Goal: Task Accomplishment & Management: Manage account settings

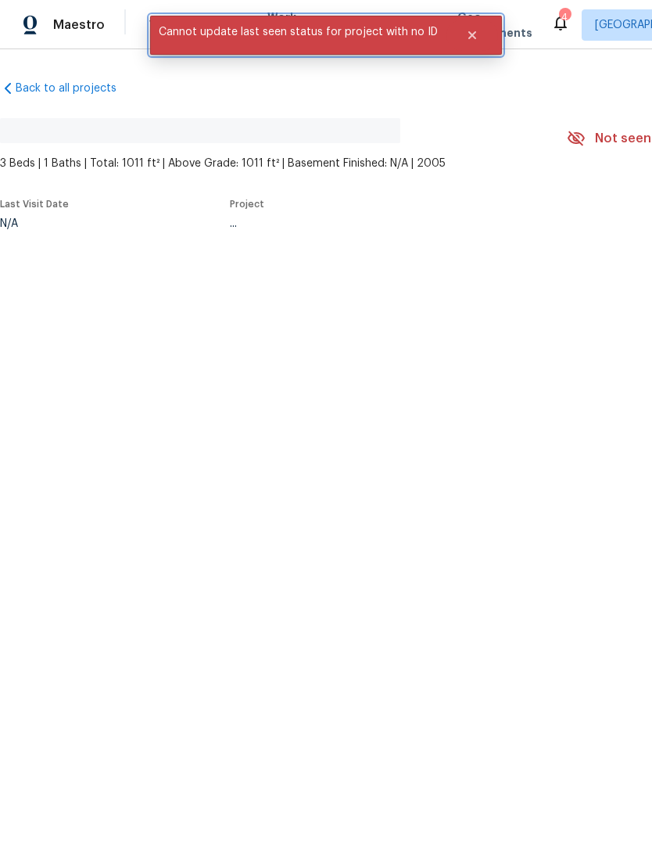
click at [481, 44] on button "Close" at bounding box center [473, 35] width 52 height 31
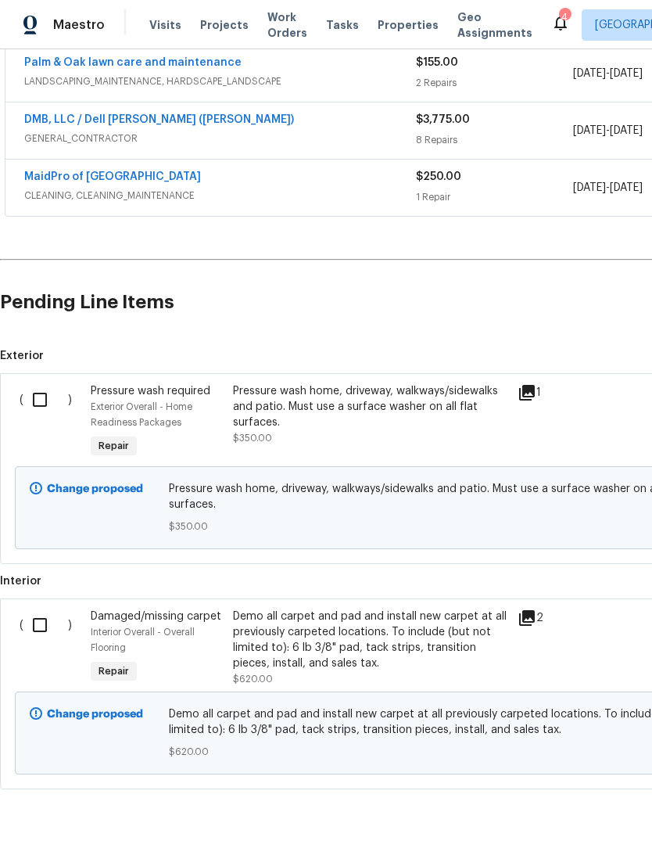
scroll to position [303, 0]
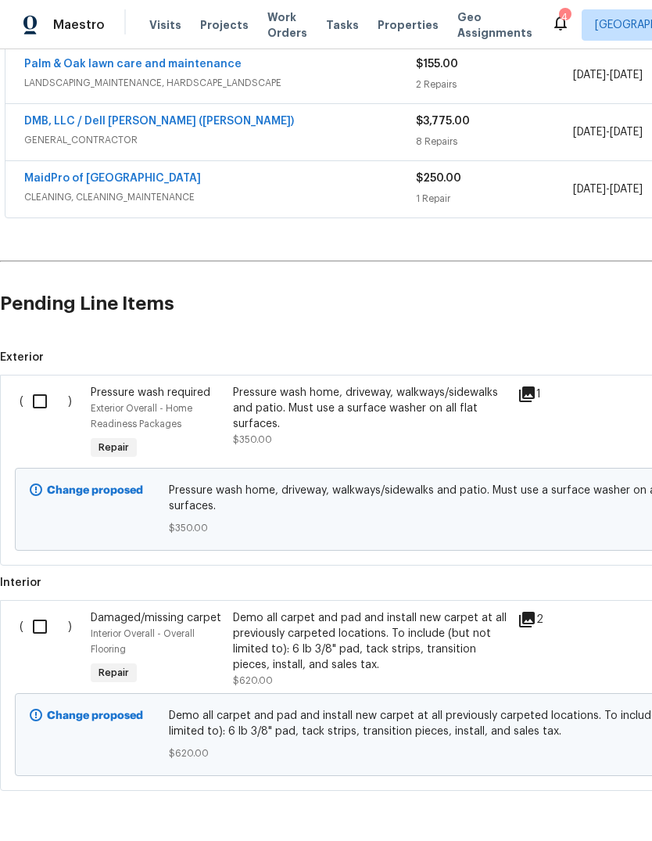
click at [45, 632] on input "checkbox" at bounding box center [45, 626] width 45 height 33
checkbox input "true"
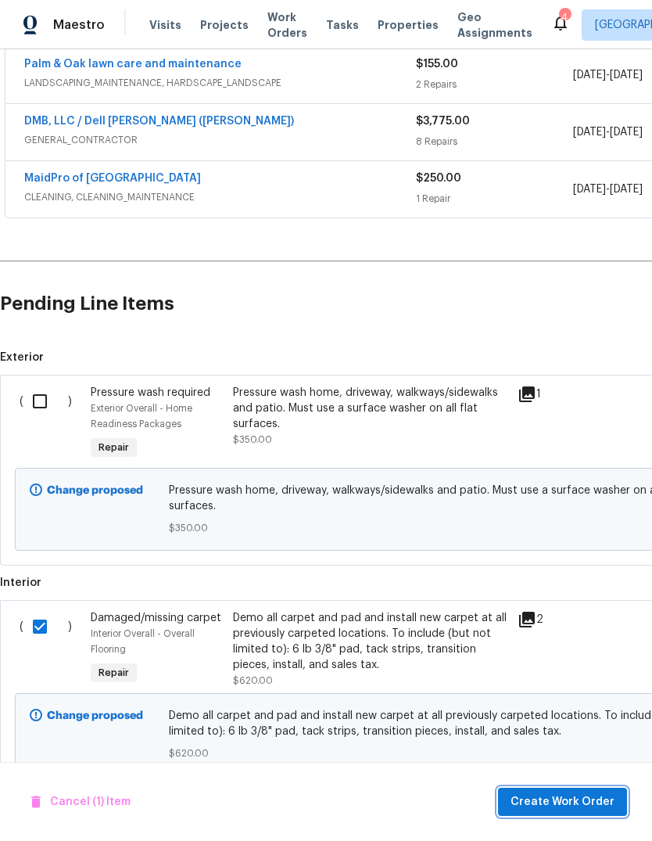
click at [560, 813] on button "Create Work Order" at bounding box center [562, 802] width 129 height 29
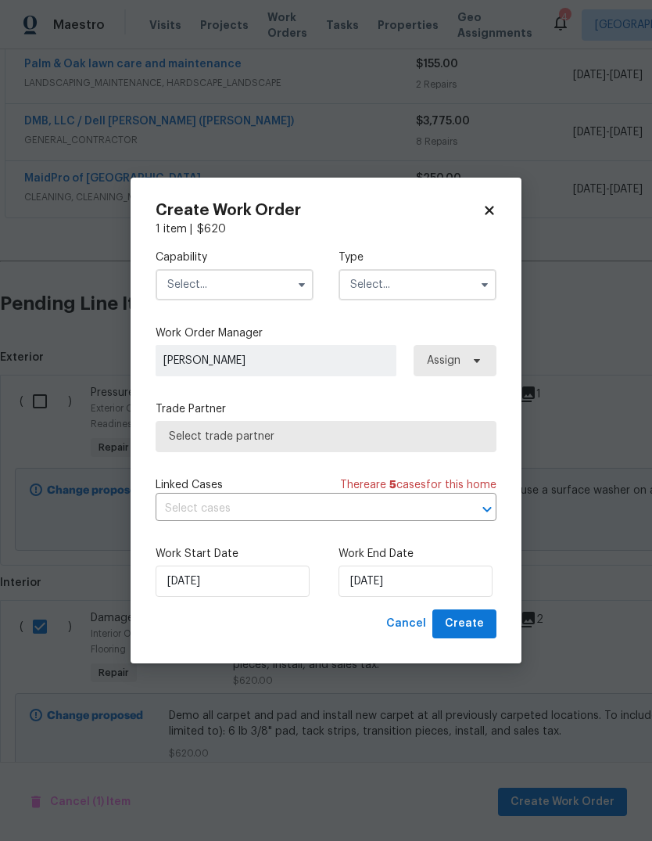
click at [288, 289] on input "text" at bounding box center [235, 284] width 158 height 31
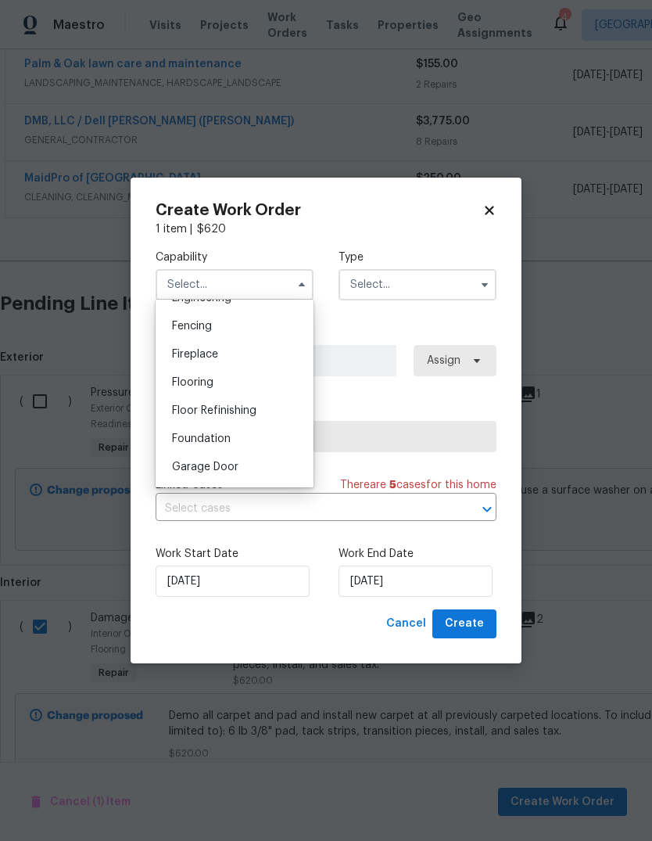
scroll to position [541, 0]
click at [256, 372] on div "Flooring" at bounding box center [235, 383] width 150 height 28
type input "Flooring"
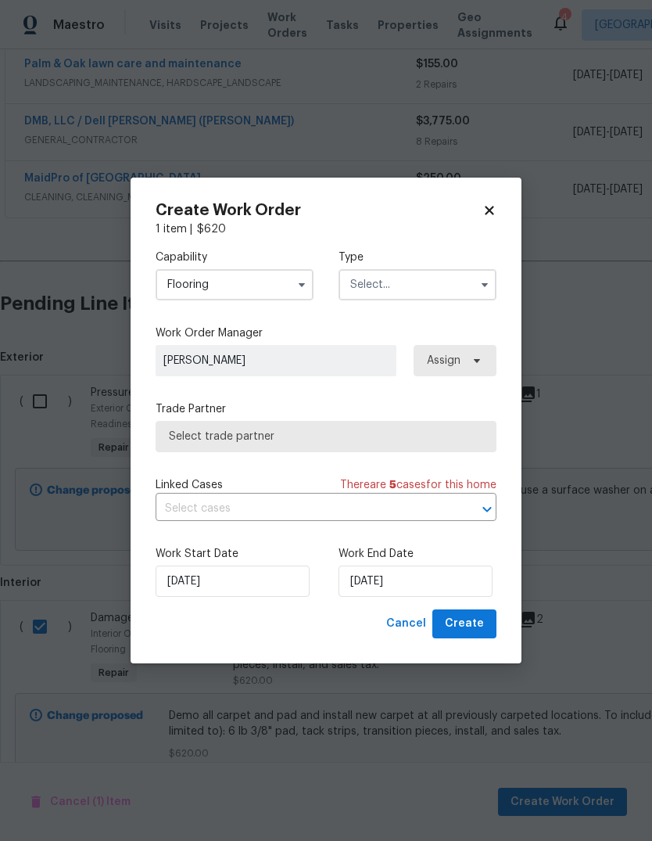
click at [461, 290] on input "text" at bounding box center [418, 284] width 158 height 31
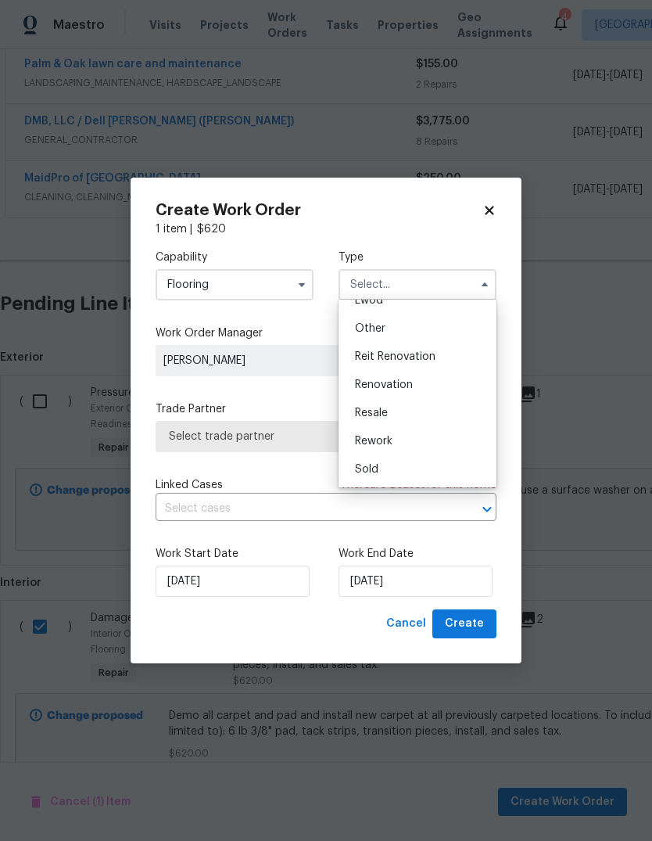
scroll to position [186, 0]
click at [444, 392] on div "Renovation" at bounding box center [418, 385] width 150 height 28
type input "Renovation"
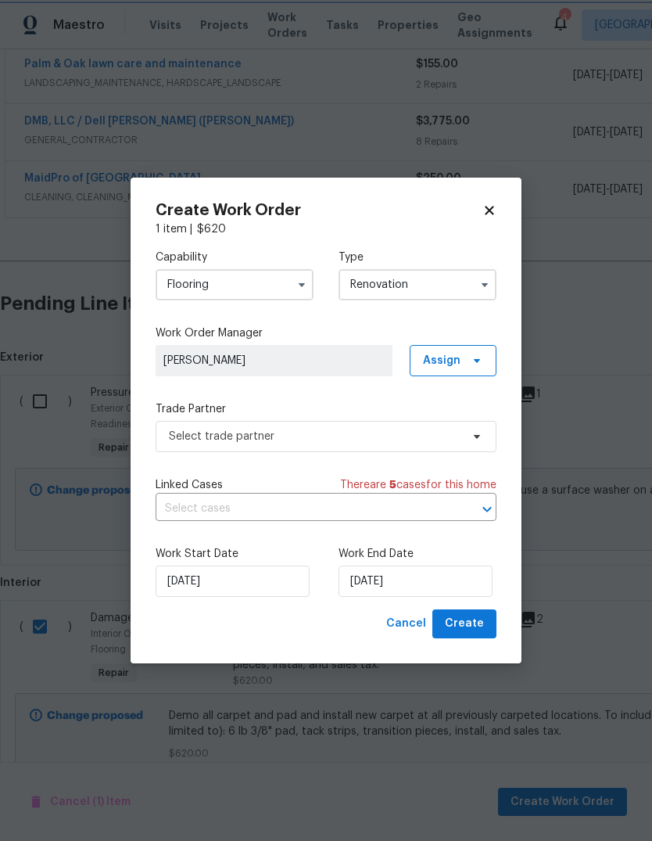
scroll to position [0, 0]
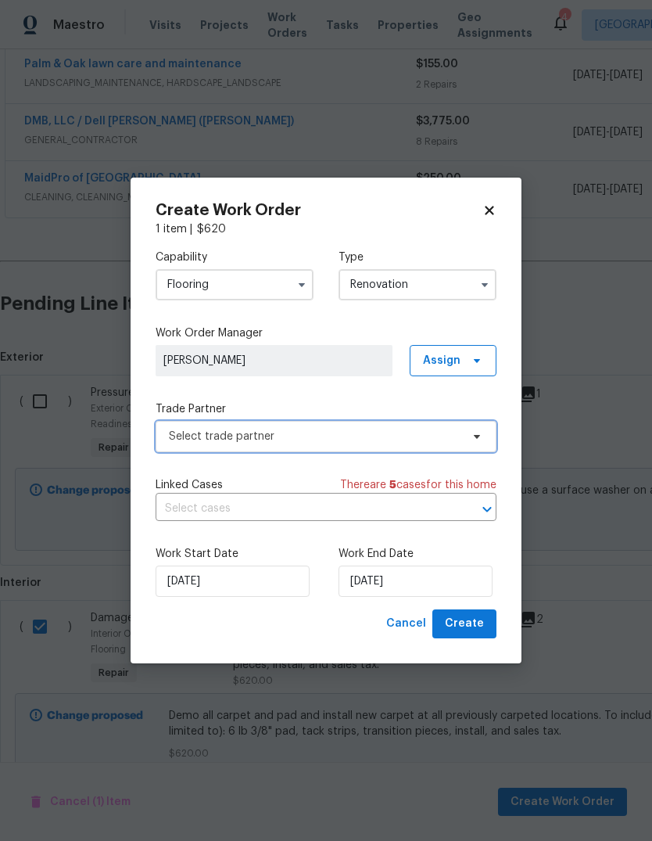
click at [471, 436] on icon at bounding box center [477, 436] width 13 height 13
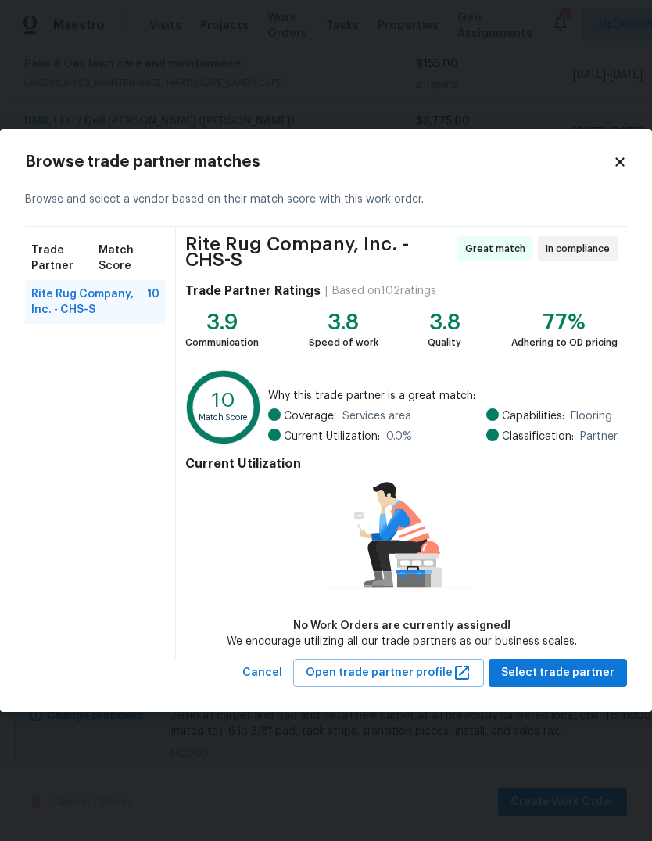
click at [110, 319] on div "Rite Rug Company, Inc. - CHS-S 10" at bounding box center [95, 302] width 141 height 44
click at [579, 684] on button "Select trade partner" at bounding box center [558, 673] width 138 height 29
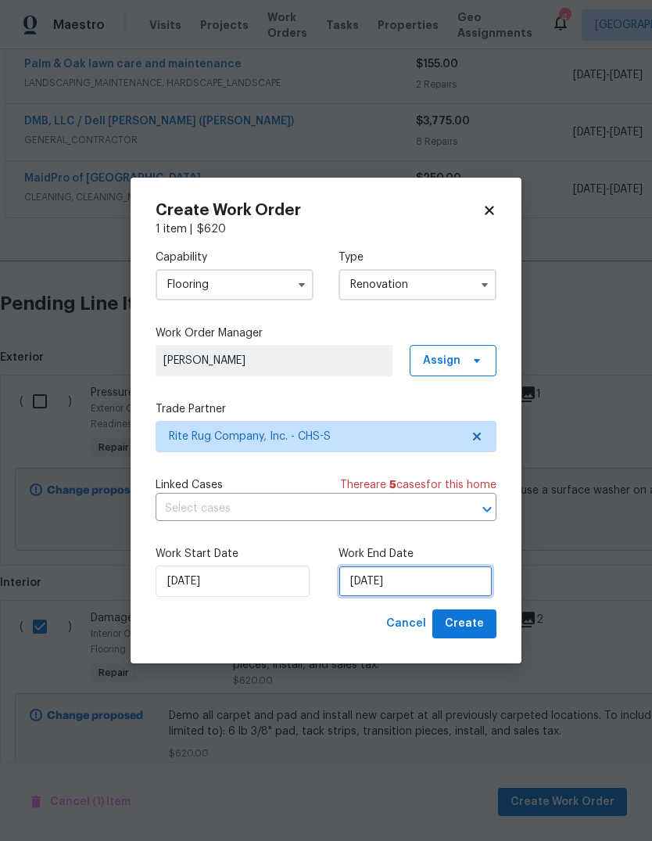
click at [416, 593] on input "[DATE]" at bounding box center [416, 580] width 154 height 31
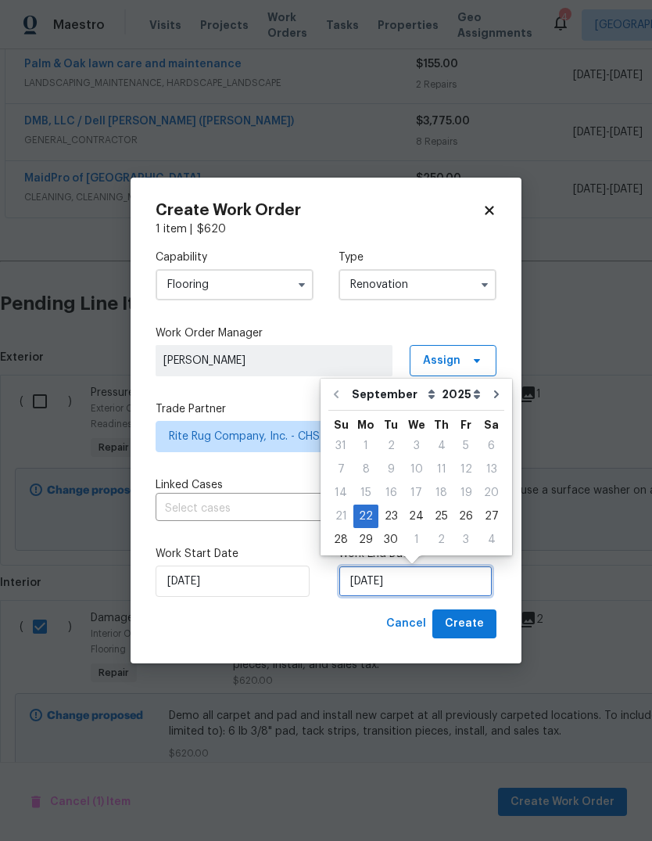
scroll to position [12, 0]
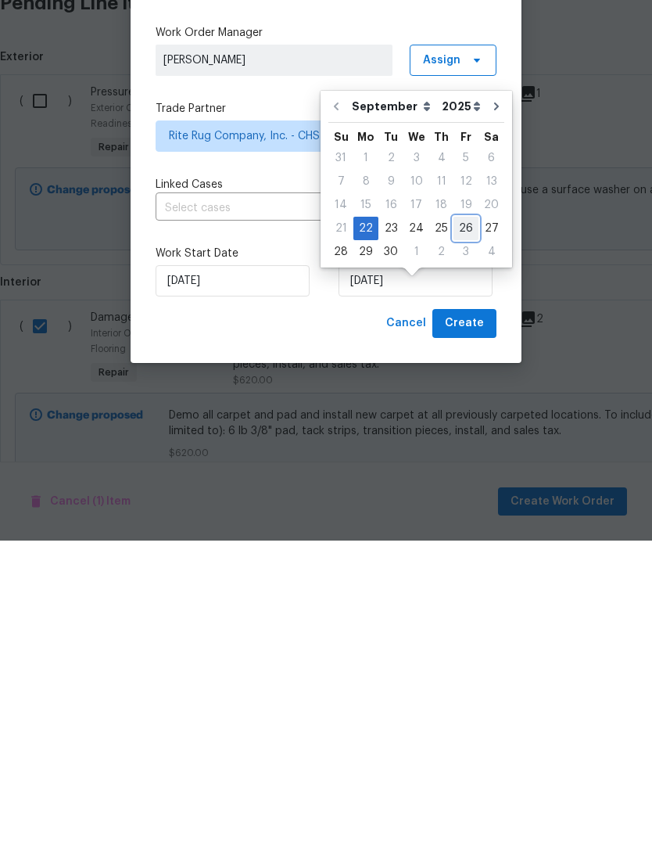
click at [454, 518] on div "26" at bounding box center [466, 529] width 25 height 22
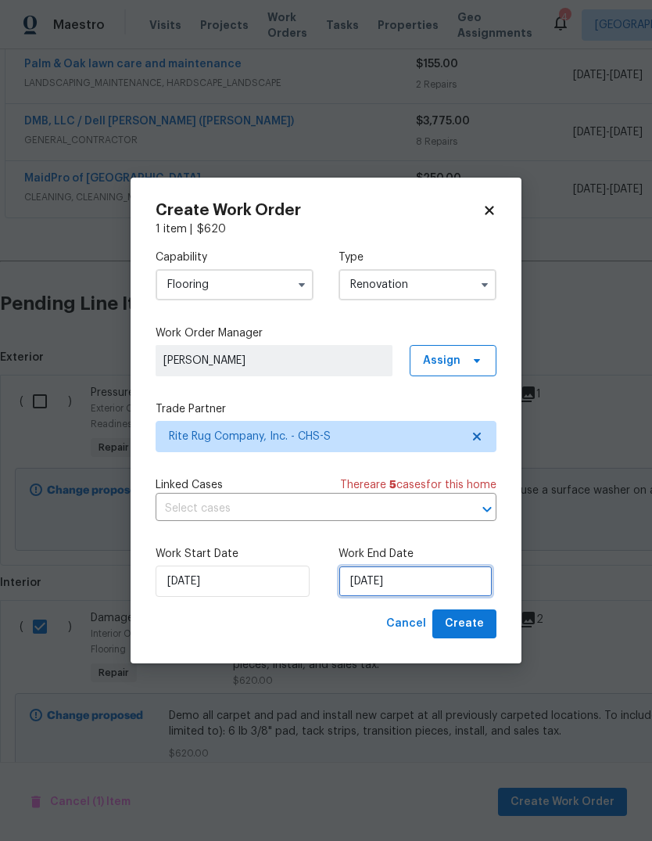
click at [436, 585] on input "[DATE]" at bounding box center [416, 580] width 154 height 31
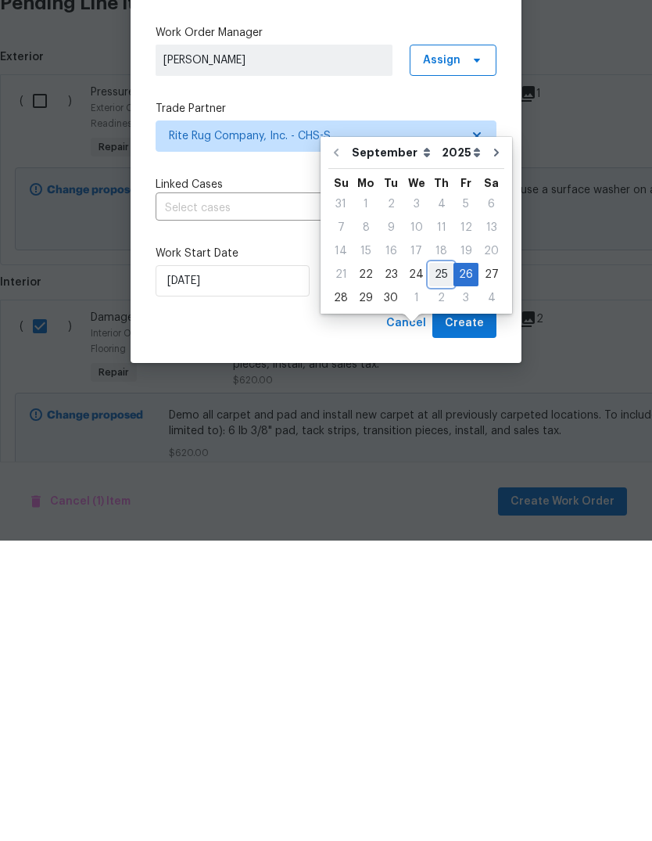
click at [438, 564] on div "25" at bounding box center [441, 575] width 24 height 22
type input "[DATE]"
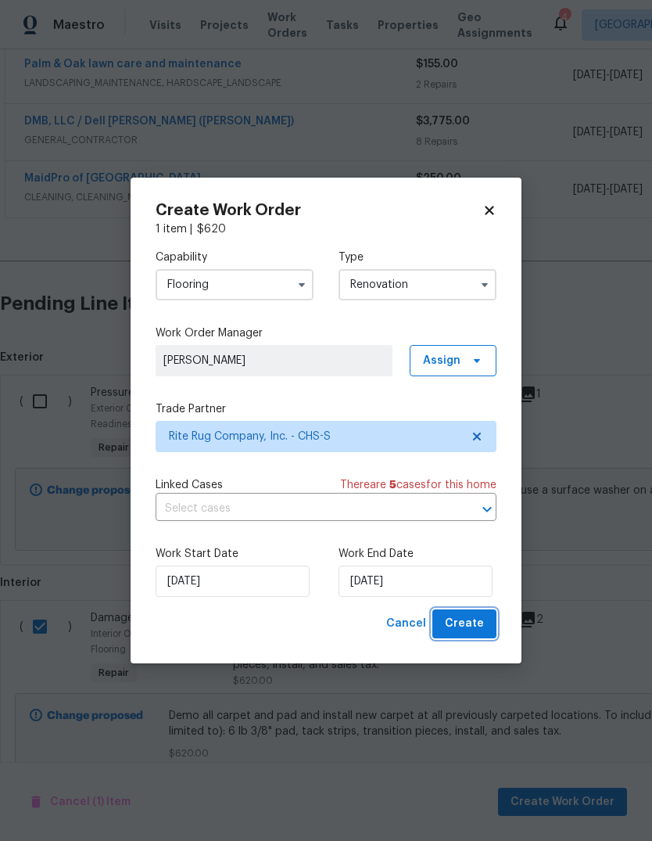
click at [469, 623] on span "Create" at bounding box center [464, 624] width 39 height 20
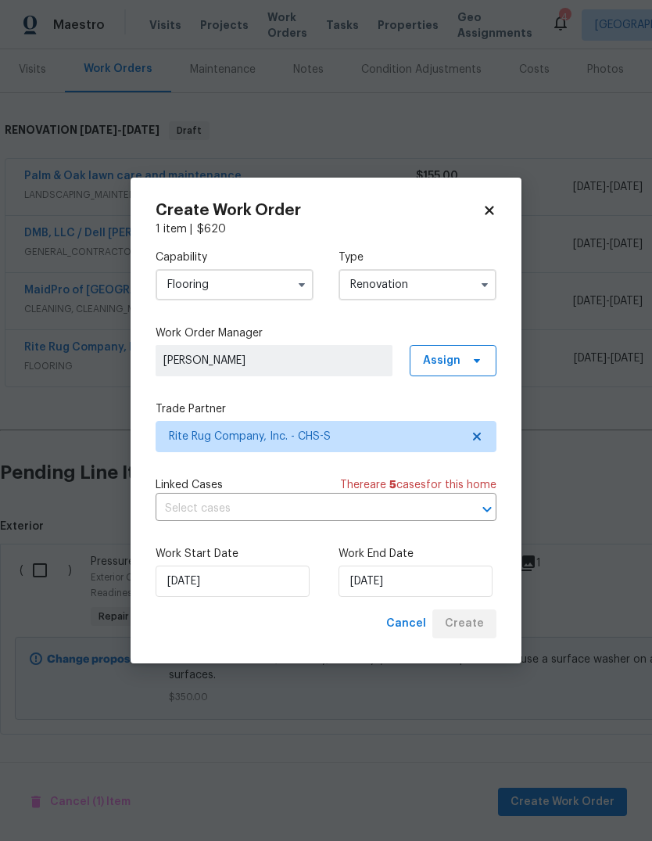
scroll to position [133, 0]
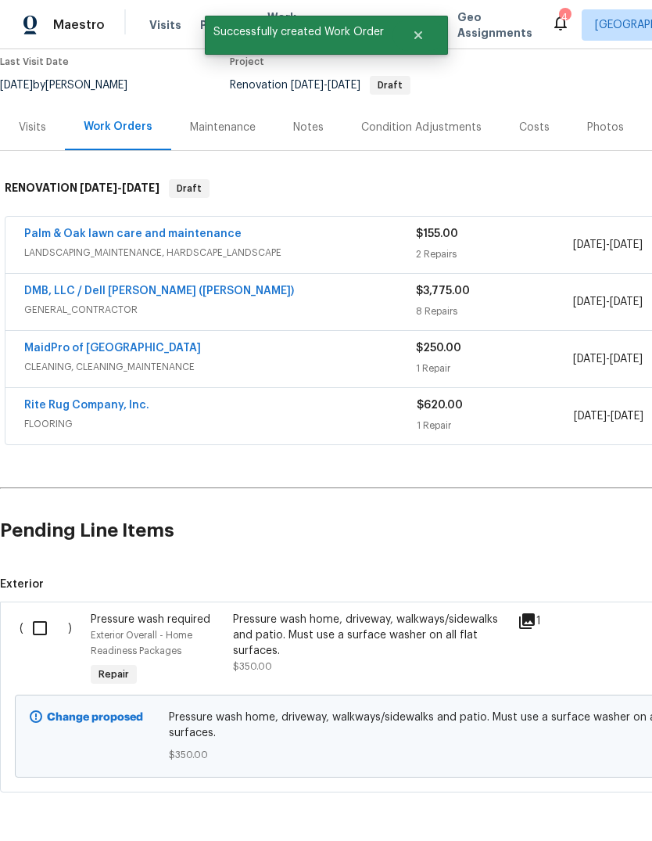
click at [45, 612] on input "checkbox" at bounding box center [45, 628] width 45 height 33
checkbox input "true"
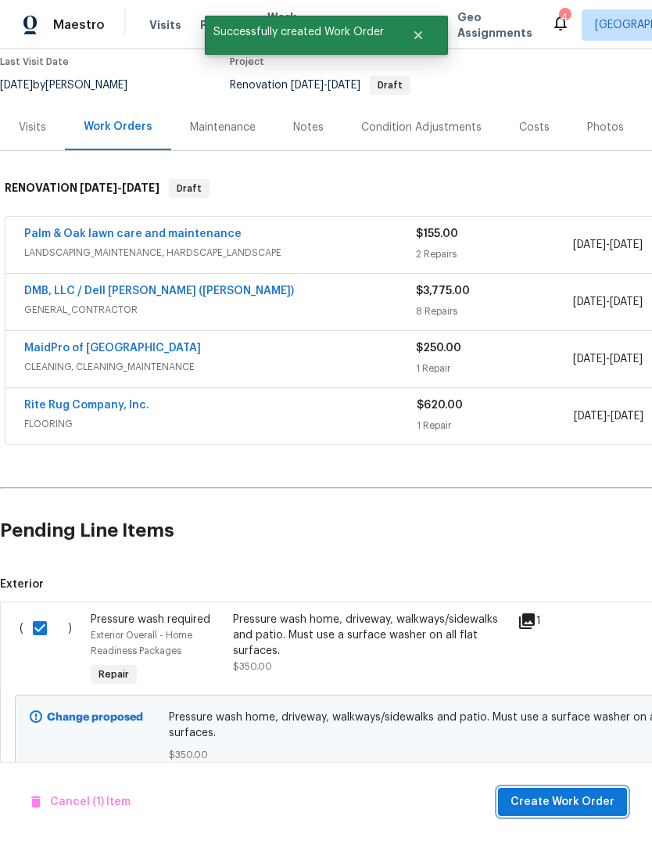
click at [578, 809] on span "Create Work Order" at bounding box center [563, 802] width 104 height 20
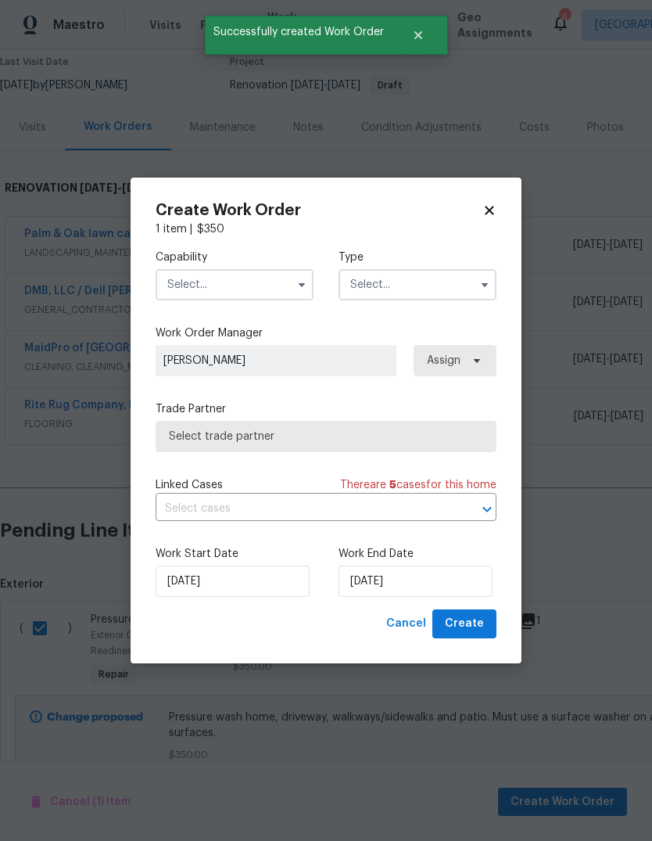
click at [271, 290] on input "text" at bounding box center [235, 284] width 158 height 31
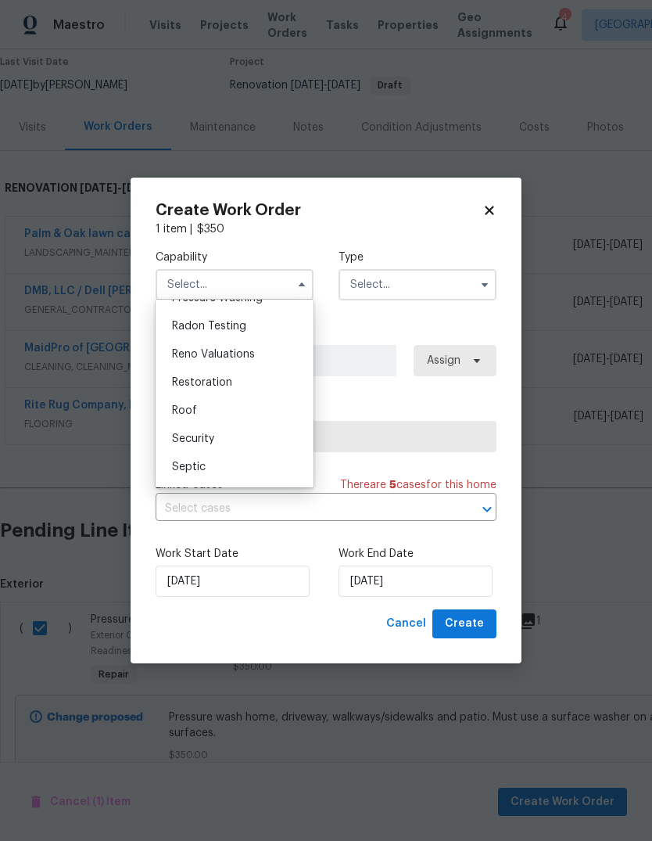
scroll to position [1452, 0]
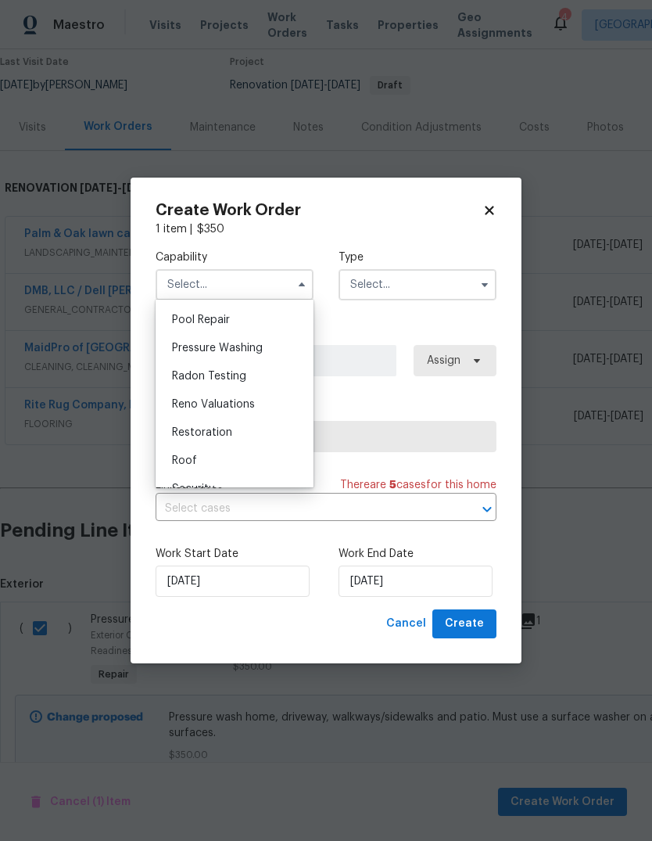
click at [293, 361] on div "Pressure Washing" at bounding box center [235, 348] width 150 height 28
type input "Pressure Washing"
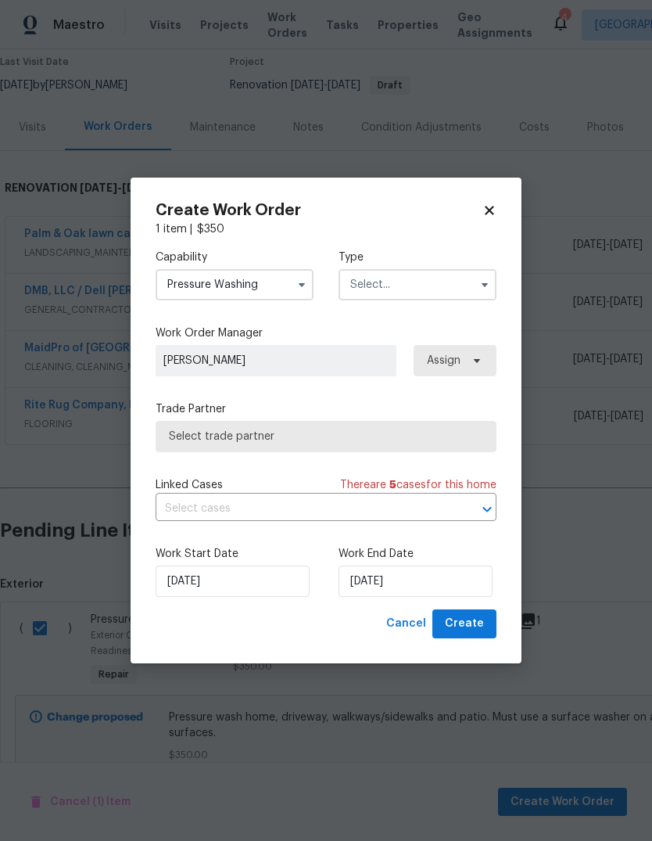
click at [448, 296] on input "text" at bounding box center [418, 284] width 158 height 31
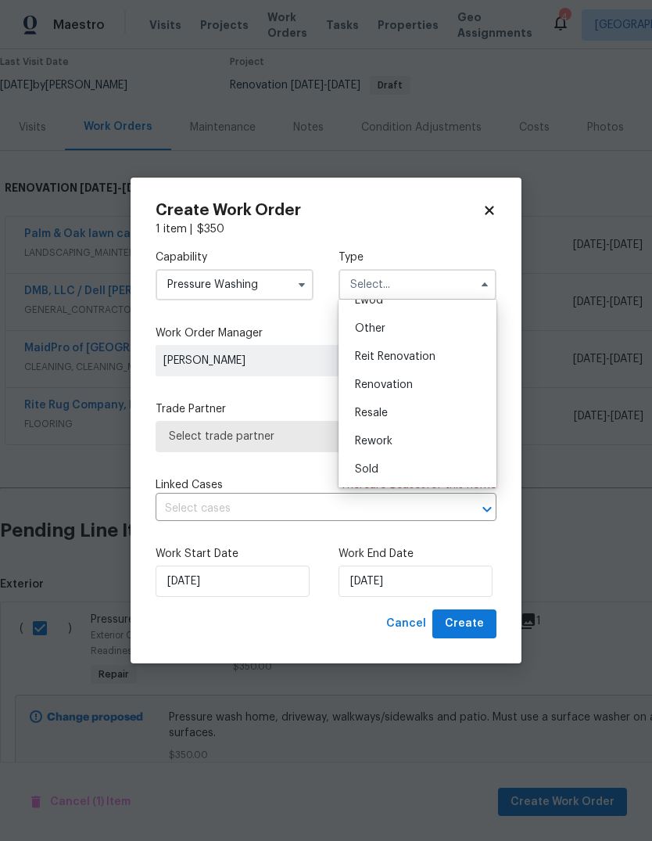
scroll to position [186, 0]
click at [450, 389] on div "Renovation" at bounding box center [418, 385] width 150 height 28
type input "Renovation"
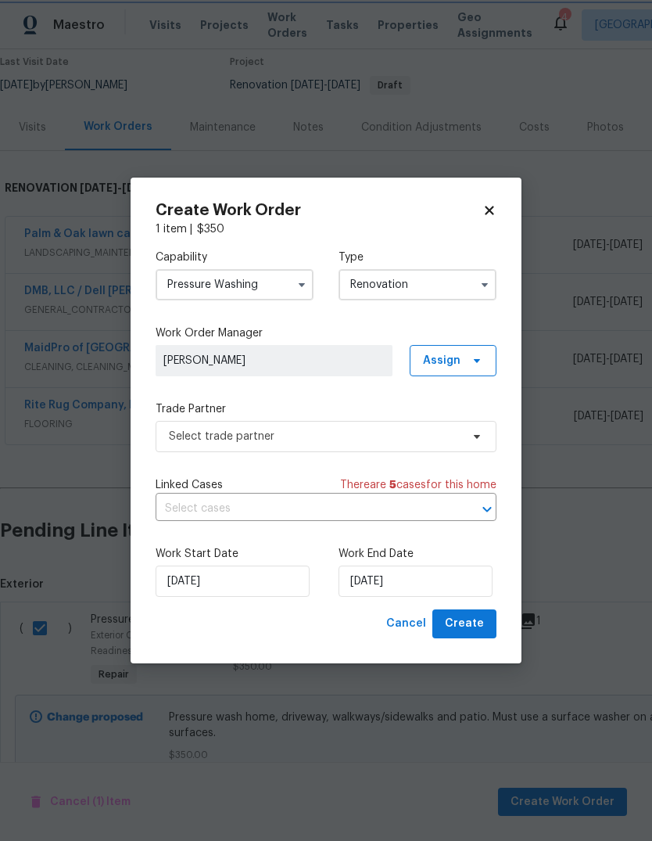
scroll to position [0, 0]
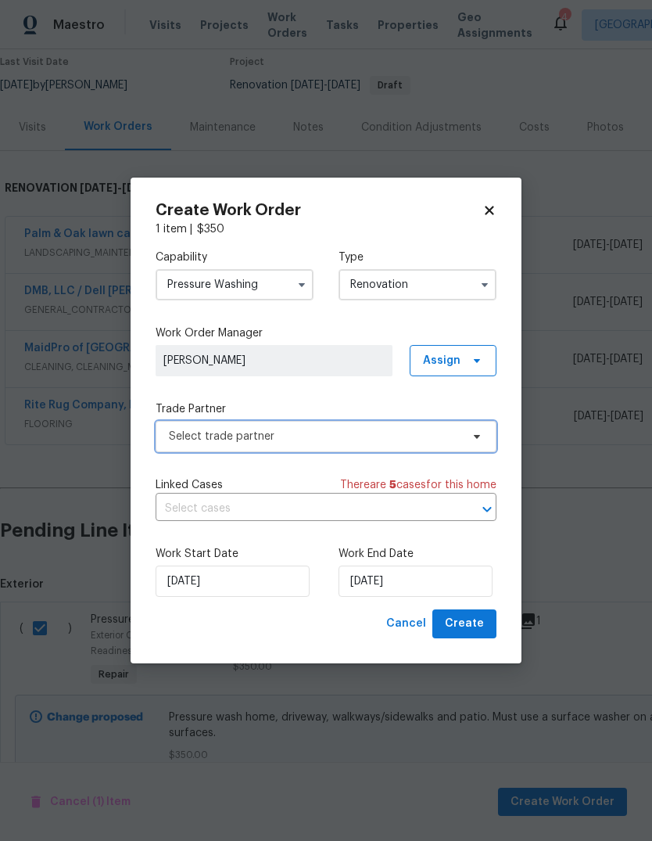
click at [479, 438] on icon at bounding box center [477, 436] width 13 height 13
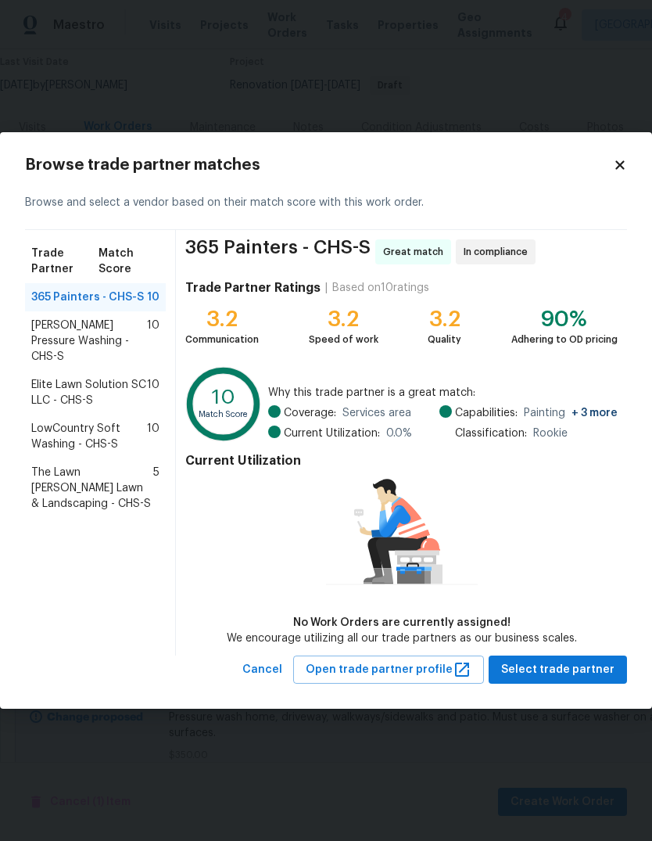
click at [112, 422] on span "LowCountry Soft Washing - CHS-S" at bounding box center [89, 436] width 116 height 31
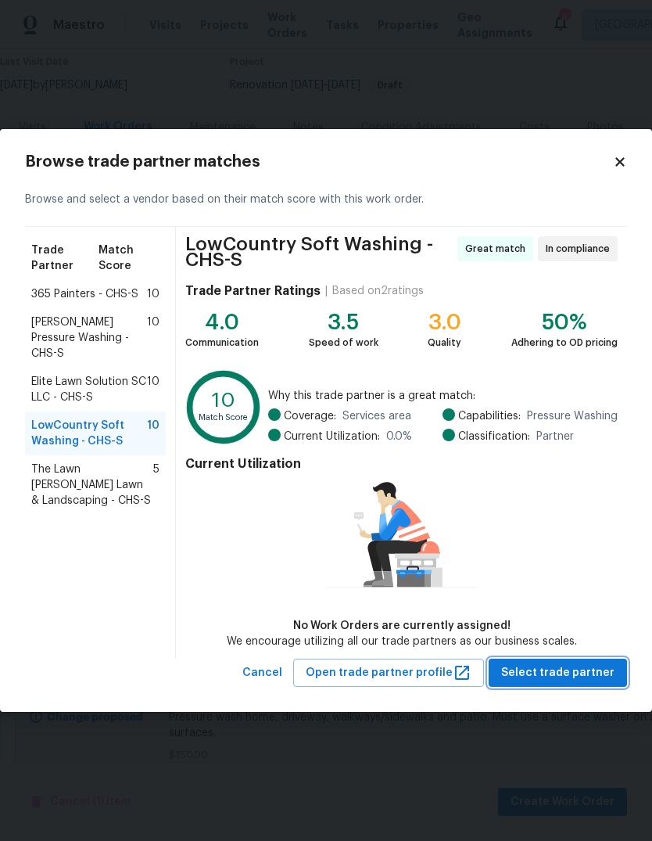
click at [572, 676] on span "Select trade partner" at bounding box center [557, 673] width 113 height 20
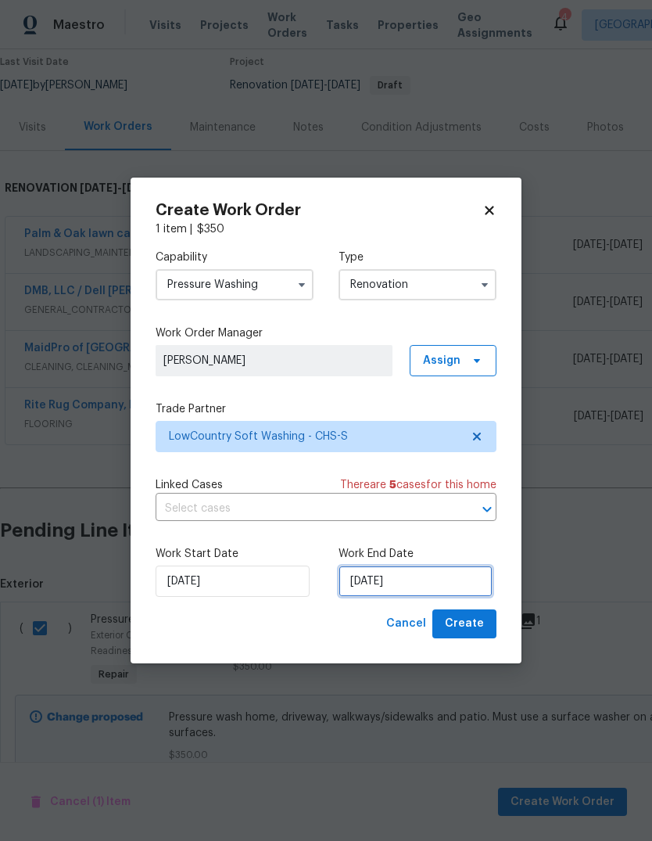
click at [428, 595] on input "[DATE]" at bounding box center [416, 580] width 154 height 31
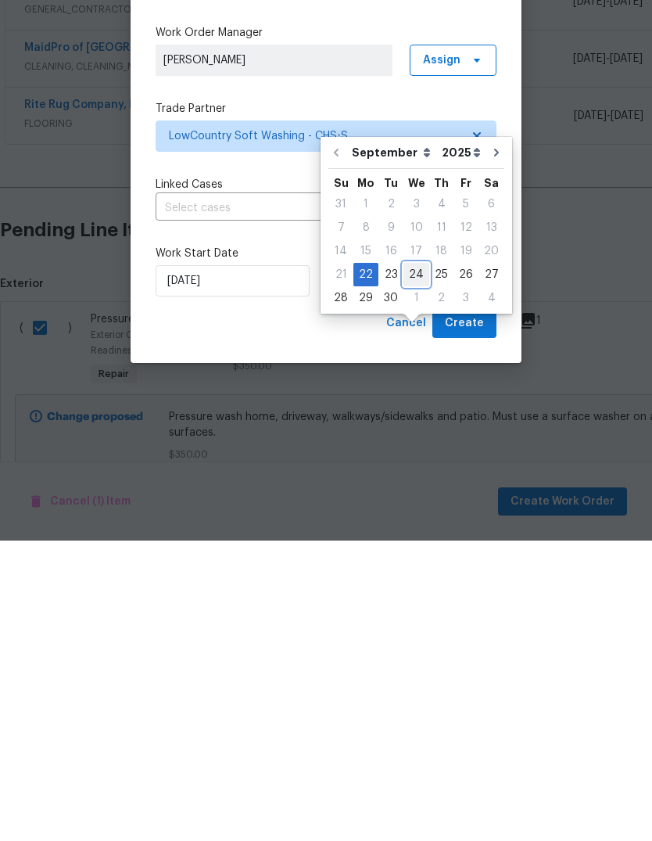
click at [414, 564] on div "24" at bounding box center [417, 575] width 26 height 22
type input "[DATE]"
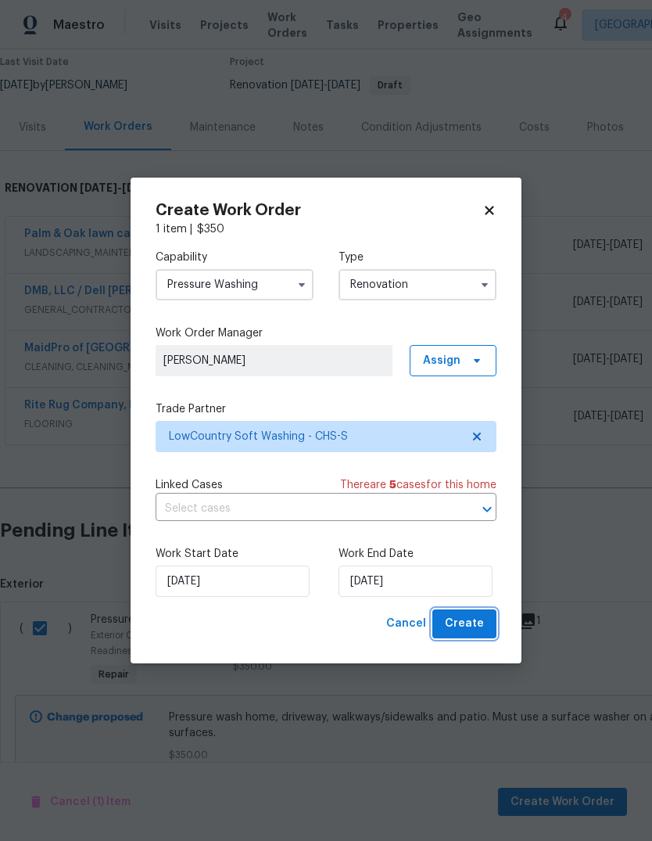
click at [474, 626] on span "Create" at bounding box center [464, 624] width 39 height 20
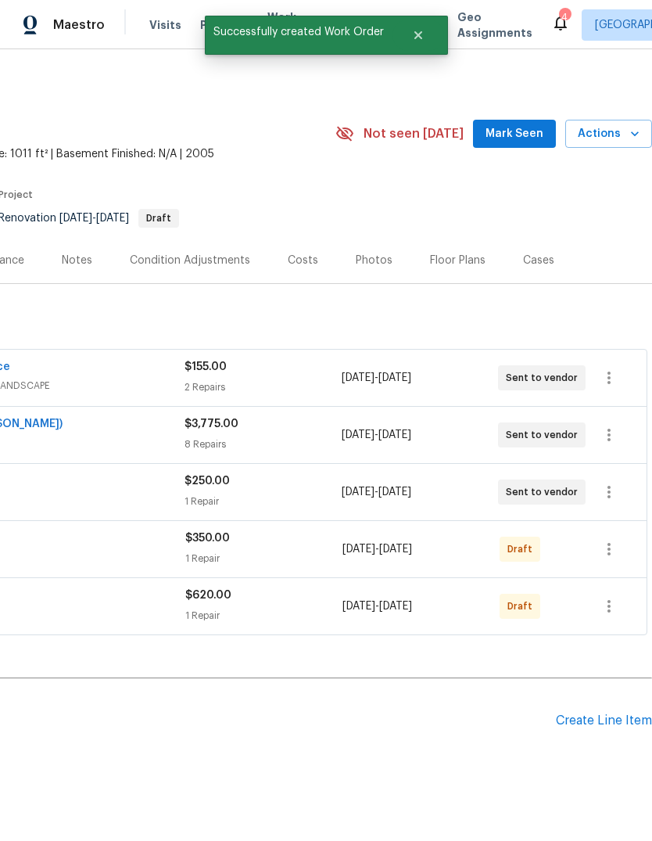
scroll to position [0, 232]
click at [613, 597] on icon "button" at bounding box center [609, 606] width 19 height 19
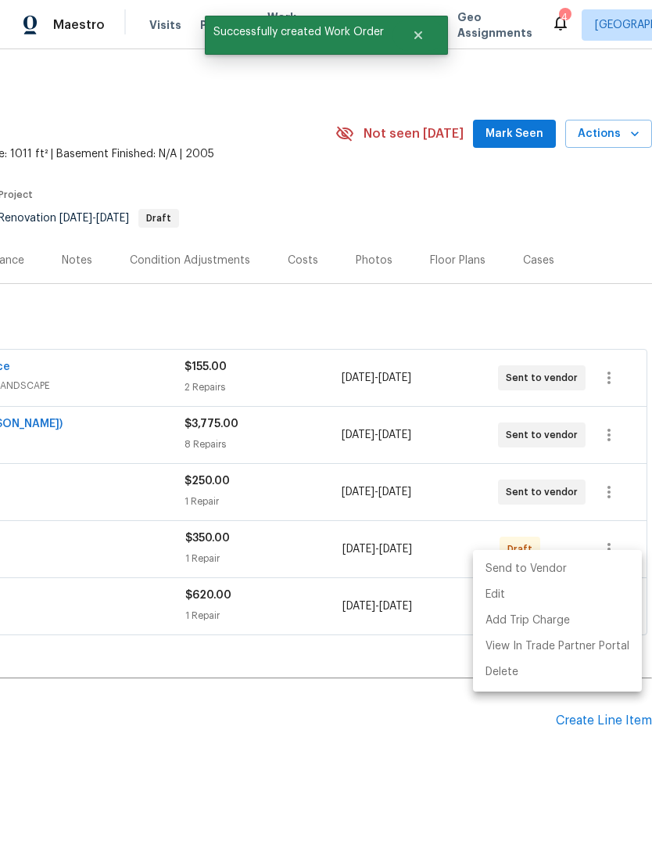
click at [591, 574] on li "Send to Vendor" at bounding box center [557, 569] width 169 height 26
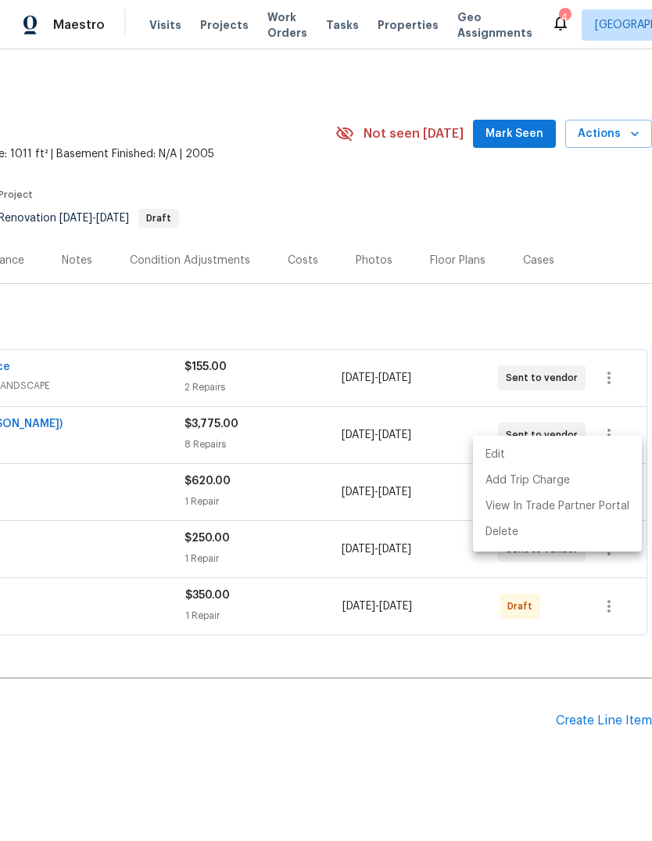
click at [616, 576] on div at bounding box center [326, 420] width 652 height 841
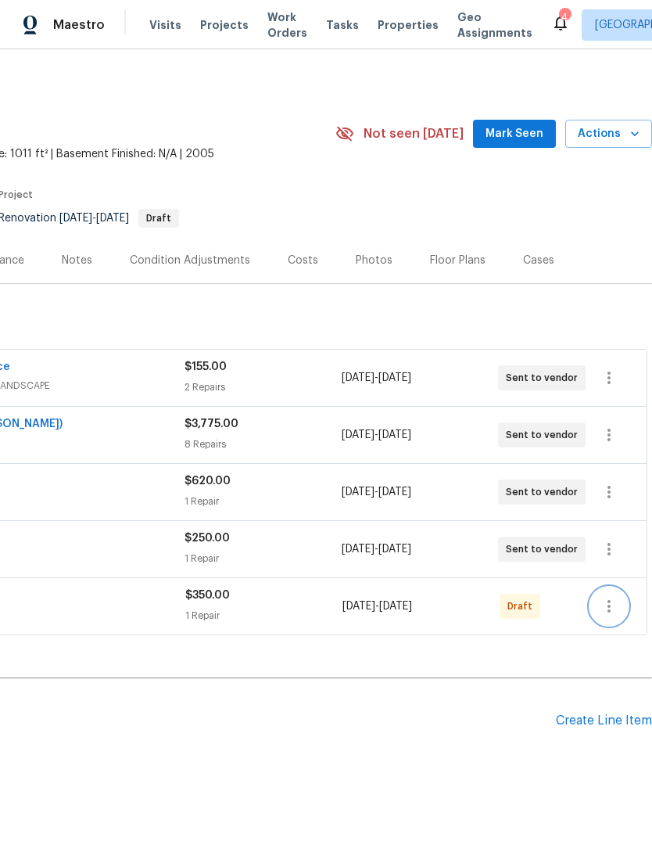
click at [614, 587] on button "button" at bounding box center [610, 606] width 38 height 38
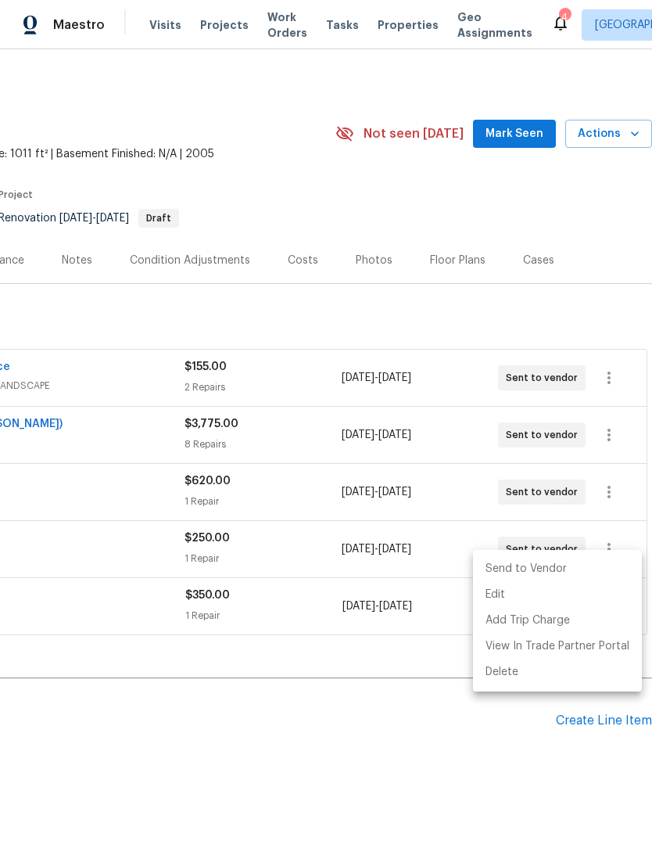
click at [583, 563] on li "Send to Vendor" at bounding box center [557, 569] width 169 height 26
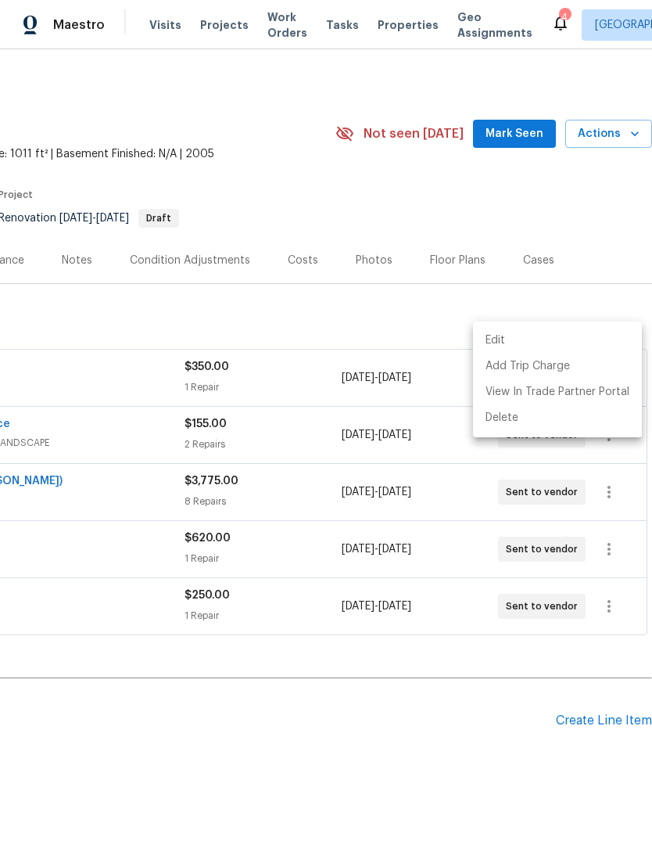
click at [387, 629] on div at bounding box center [326, 420] width 652 height 841
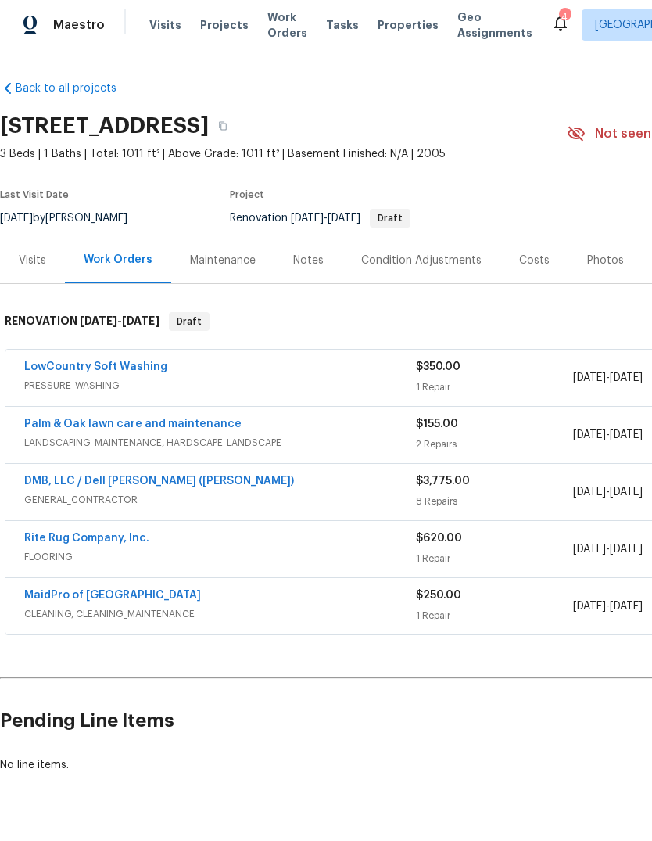
scroll to position [0, 0]
click at [136, 361] on link "LowCountry Soft Washing" at bounding box center [95, 366] width 143 height 11
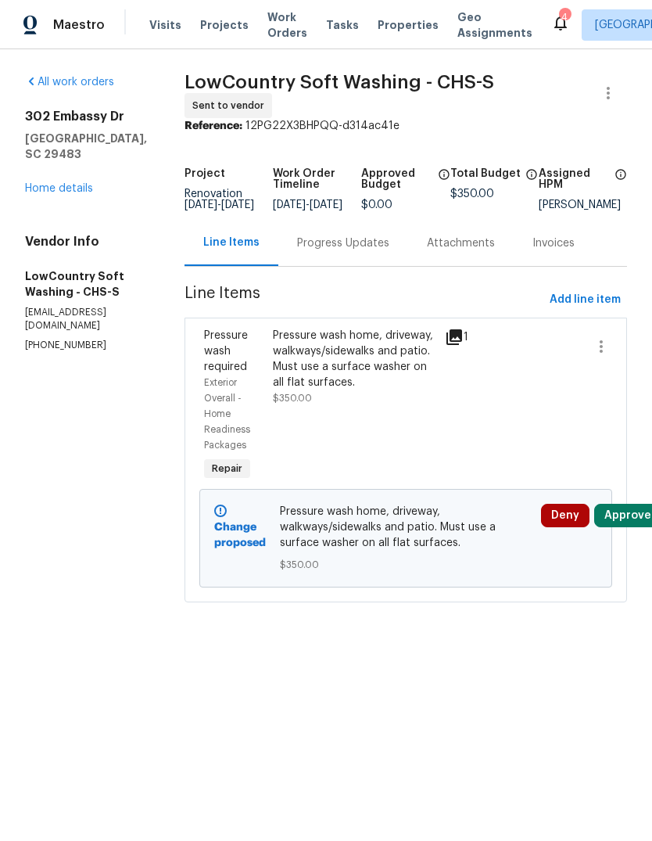
click at [634, 523] on button "Approve" at bounding box center [627, 515] width 67 height 23
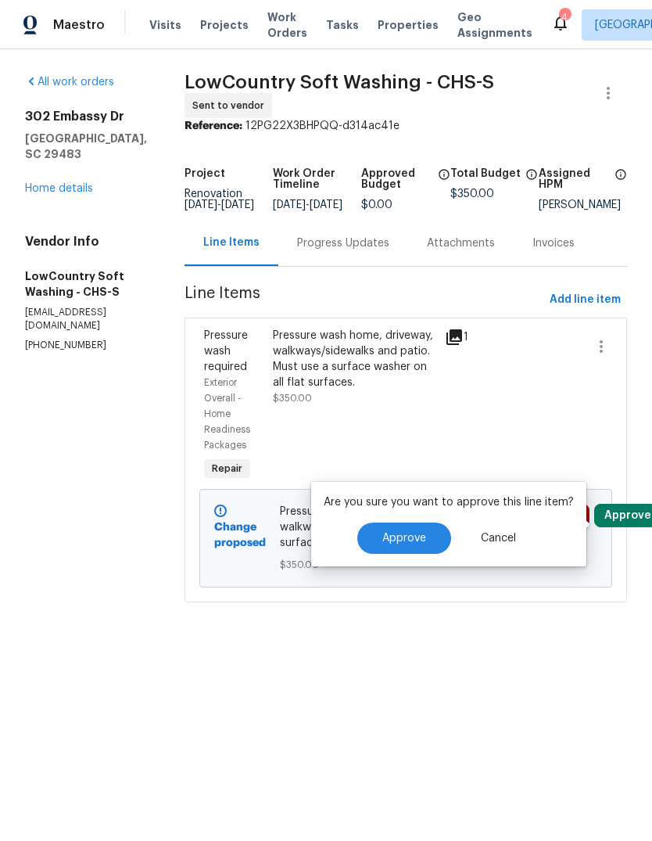
click at [409, 550] on button "Approve" at bounding box center [404, 537] width 94 height 31
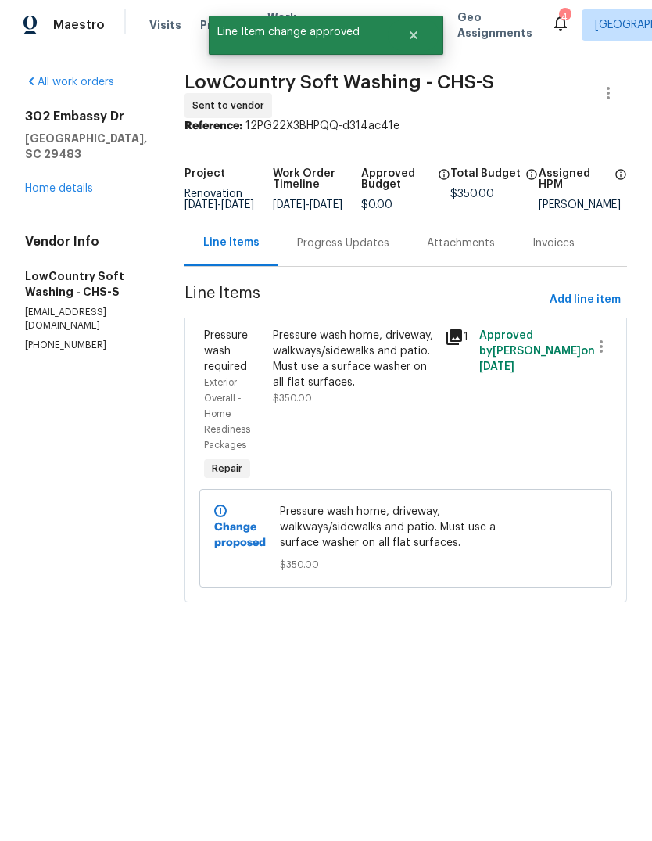
click at [320, 266] on div "Progress Updates" at bounding box center [343, 243] width 130 height 46
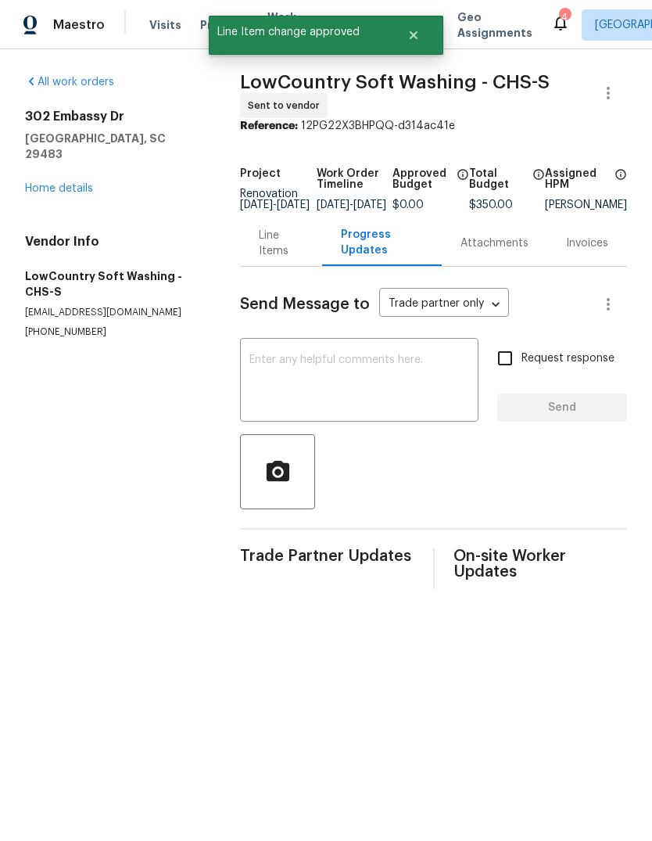
click at [425, 397] on textarea at bounding box center [359, 381] width 220 height 55
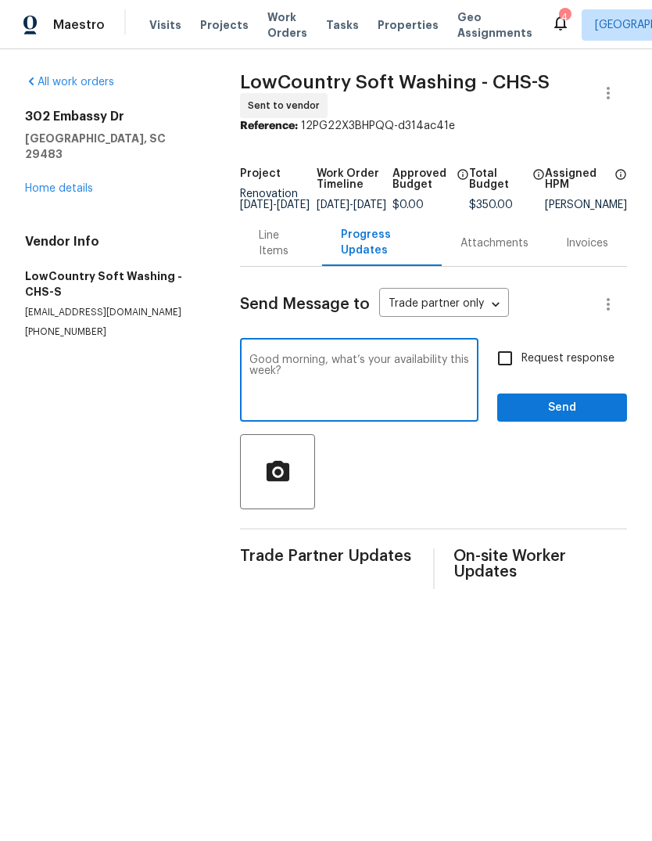
type textarea "Good morning, what’s your availability this week?"
click at [509, 372] on input "Request response" at bounding box center [505, 358] width 33 height 33
checkbox input "true"
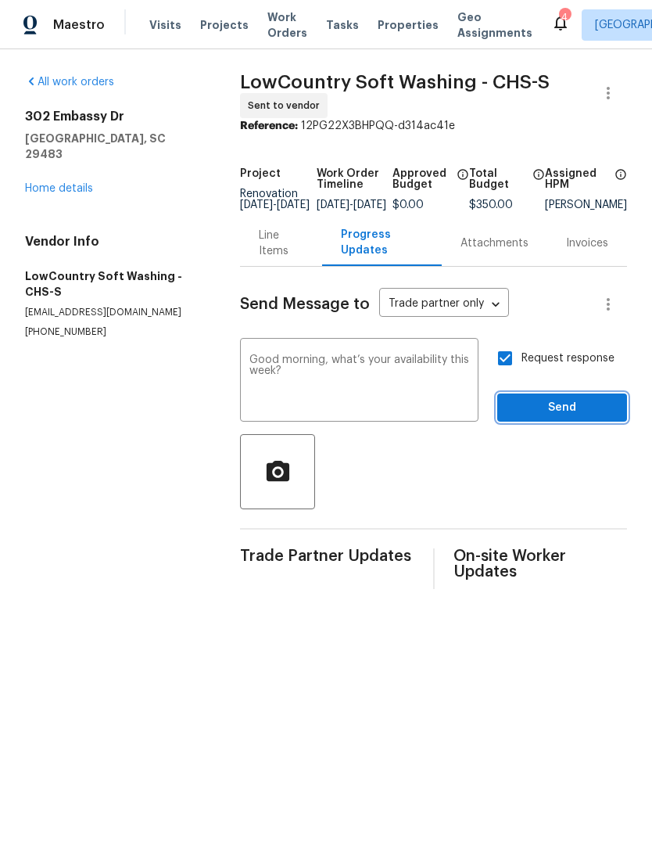
click at [577, 418] on span "Send" at bounding box center [562, 408] width 105 height 20
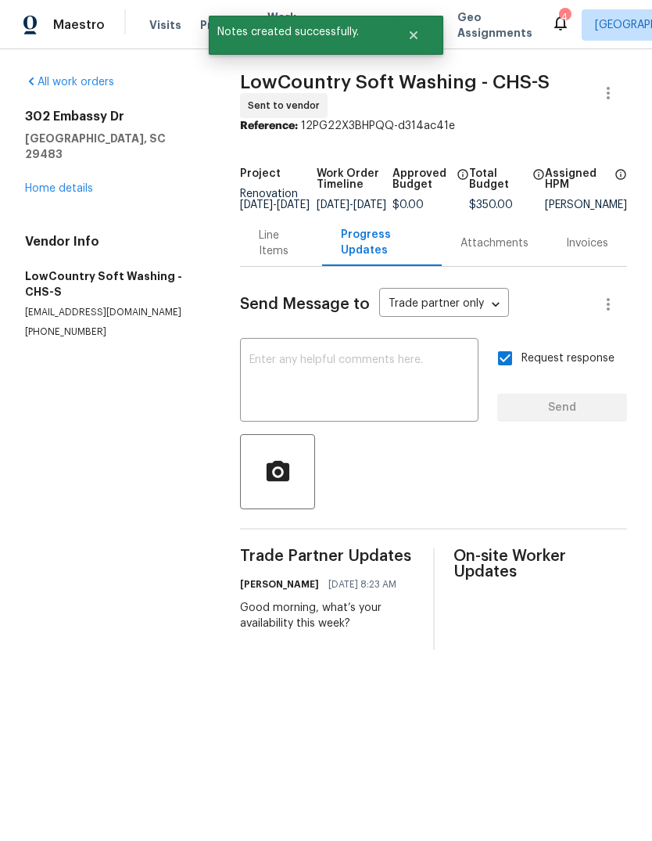
click at [52, 183] on link "Home details" at bounding box center [59, 188] width 68 height 11
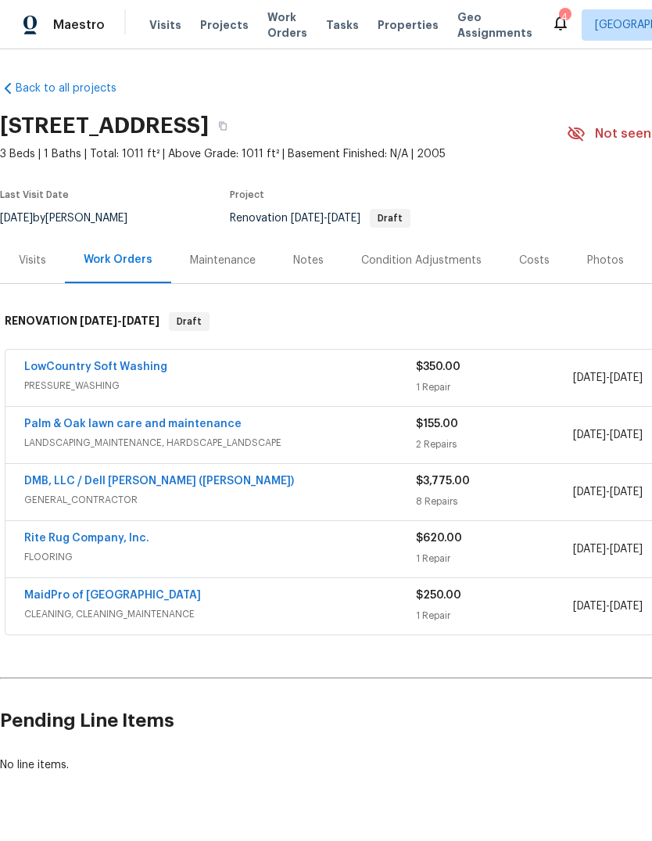
click at [102, 418] on link "Palm & Oak lawn care and maintenance" at bounding box center [132, 423] width 217 height 11
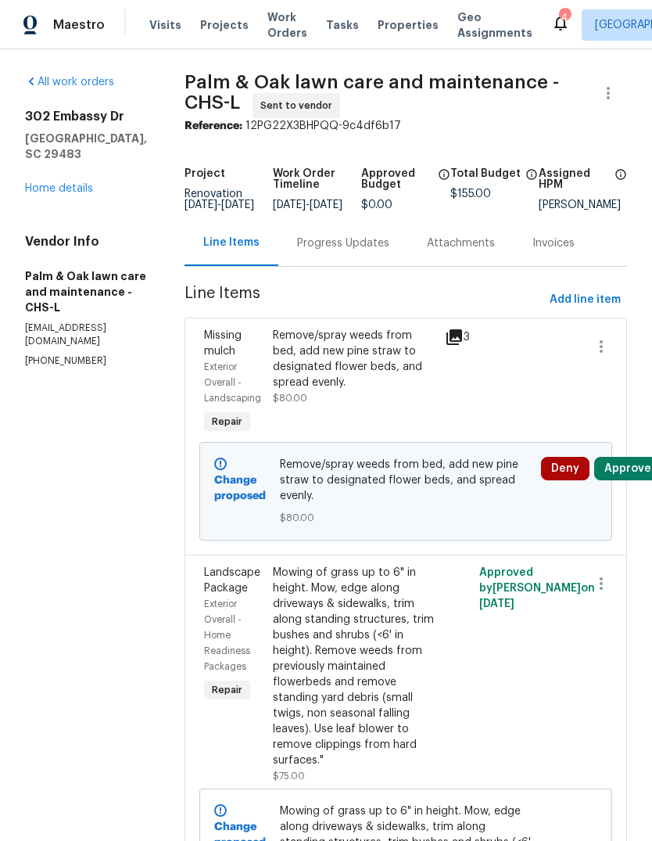
click at [635, 480] on button "Approve" at bounding box center [627, 468] width 67 height 23
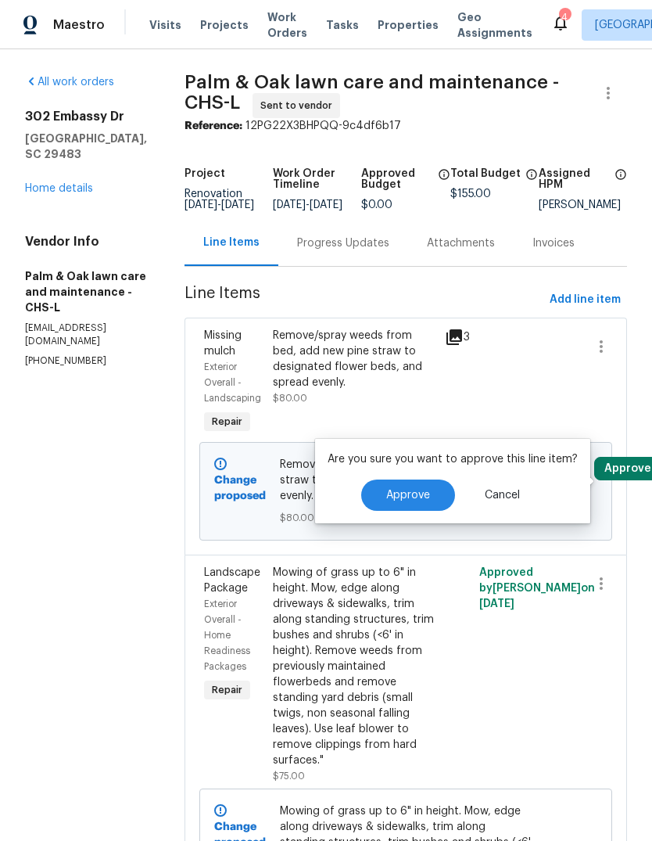
click at [415, 508] on button "Approve" at bounding box center [408, 494] width 94 height 31
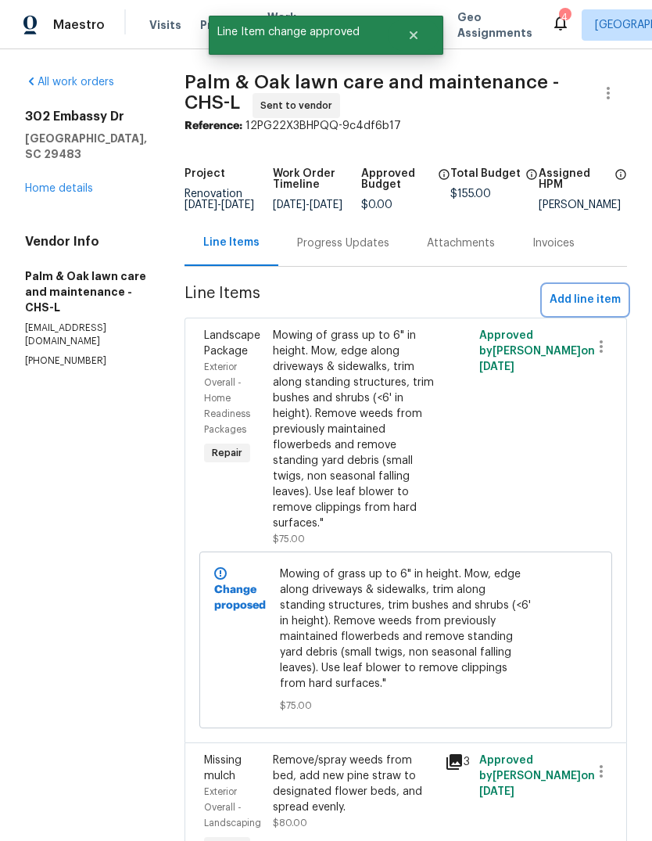
click at [587, 310] on span "Add line item" at bounding box center [585, 300] width 71 height 20
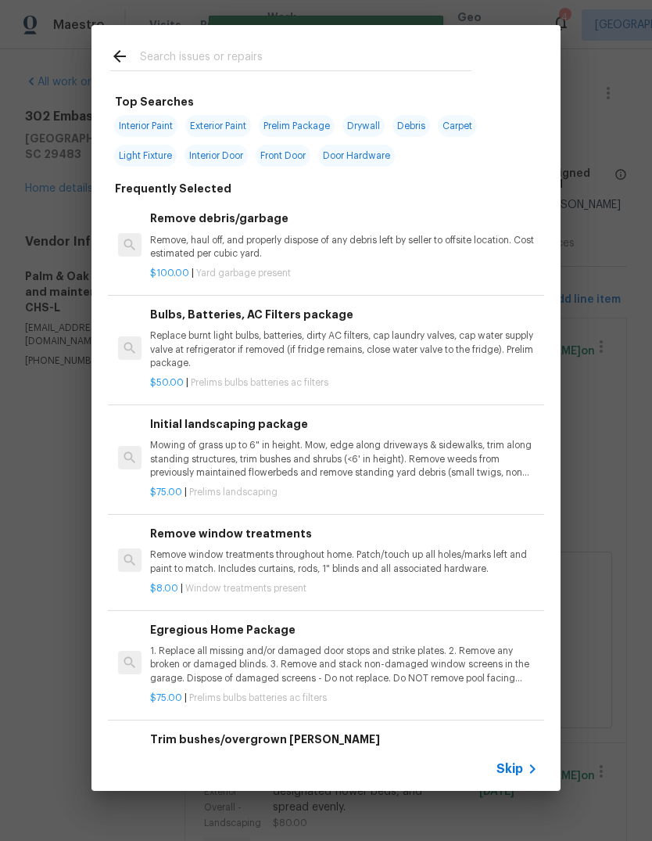
click at [296, 255] on p "Remove, haul off, and properly dispose of any debris left by seller to offsite …" at bounding box center [344, 247] width 388 height 27
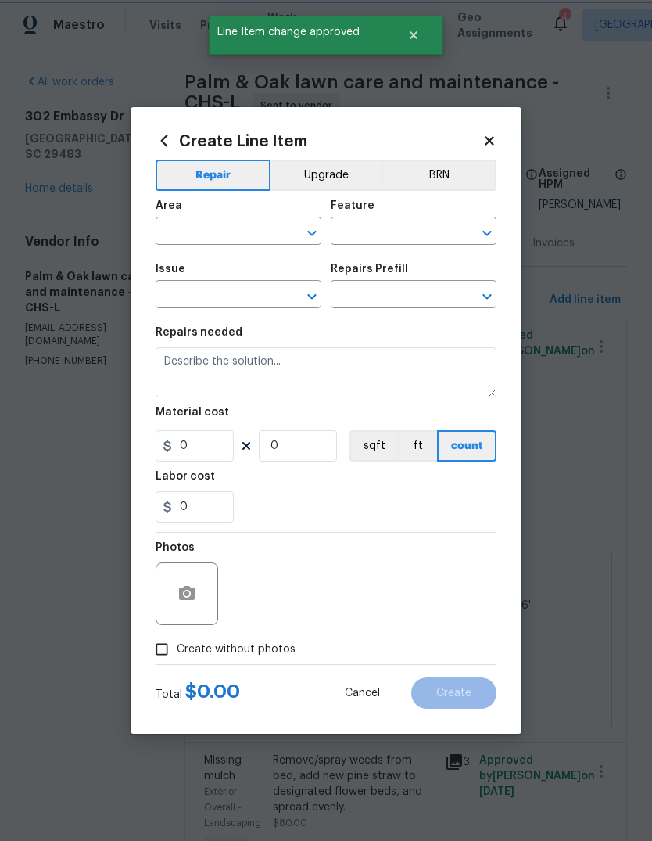
type input "Debris/garbage on site"
type input "Remove debris/garbage $100.00"
type textarea "Remove, haul off, and properly dispose of any debris left by seller to offsite …"
type input "100"
type input "1"
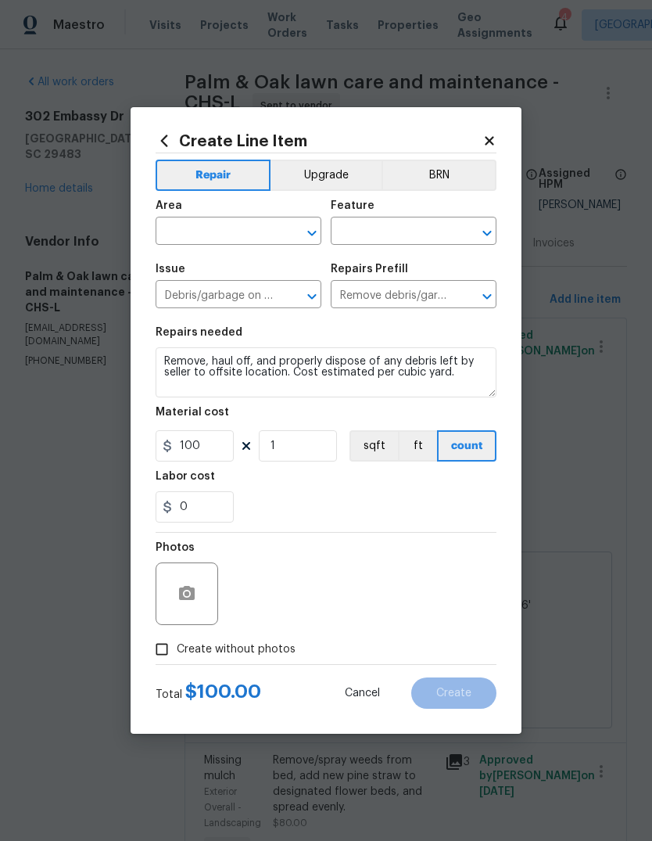
click at [224, 235] on input "text" at bounding box center [217, 233] width 122 height 24
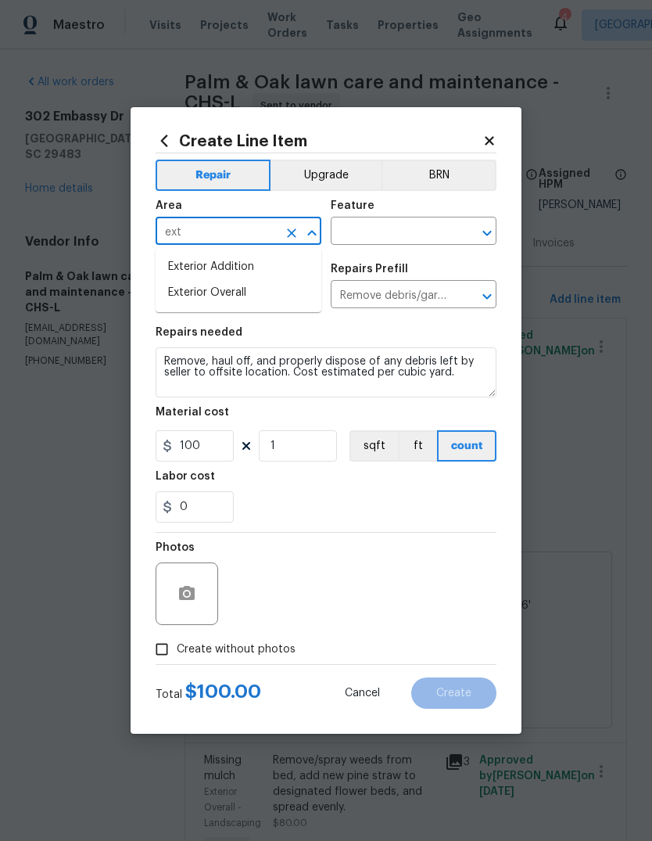
click at [274, 293] on li "Exterior Overall" at bounding box center [239, 293] width 166 height 26
type input "Exterior Overall"
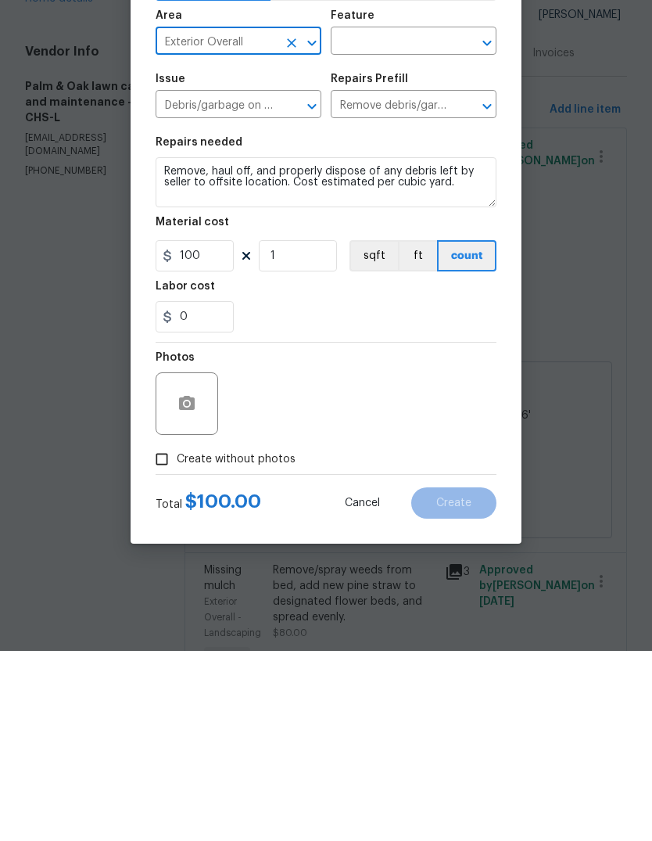
click at [412, 221] on input "text" at bounding box center [392, 233] width 122 height 24
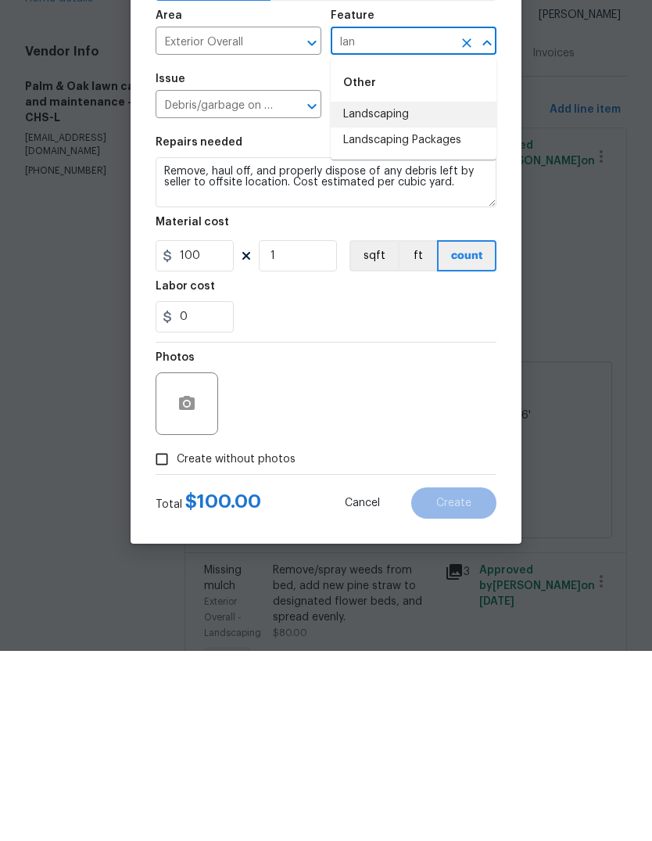
click at [428, 292] on li "Landscaping" at bounding box center [414, 305] width 166 height 26
type input "Landscaping"
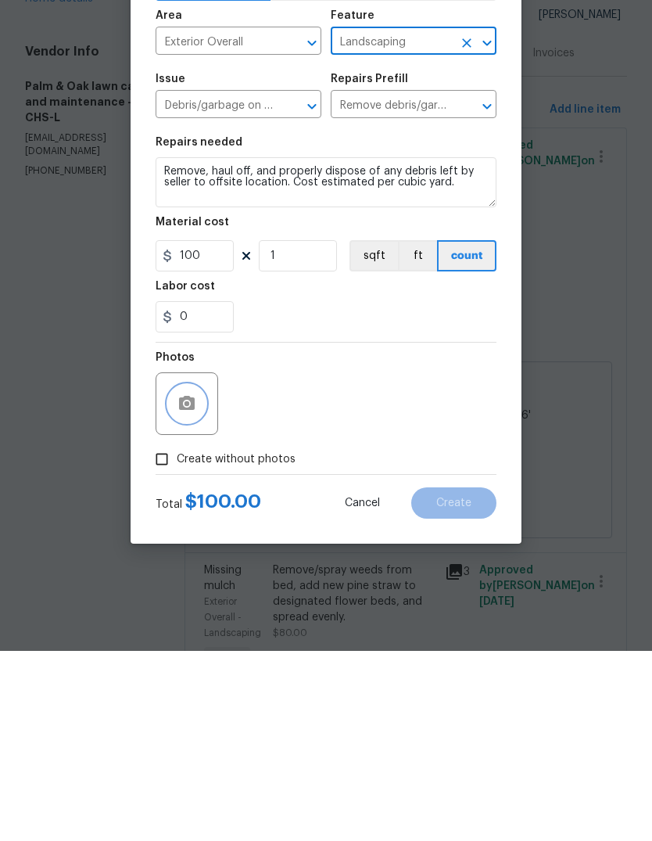
click at [188, 575] on button "button" at bounding box center [187, 594] width 38 height 38
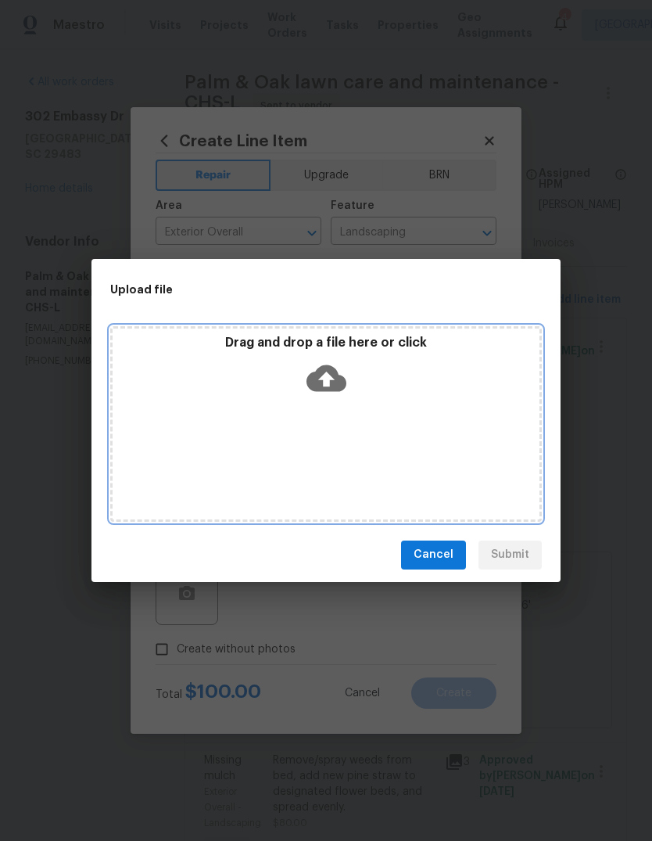
click at [346, 444] on div "Drag and drop a file here or click" at bounding box center [326, 424] width 432 height 196
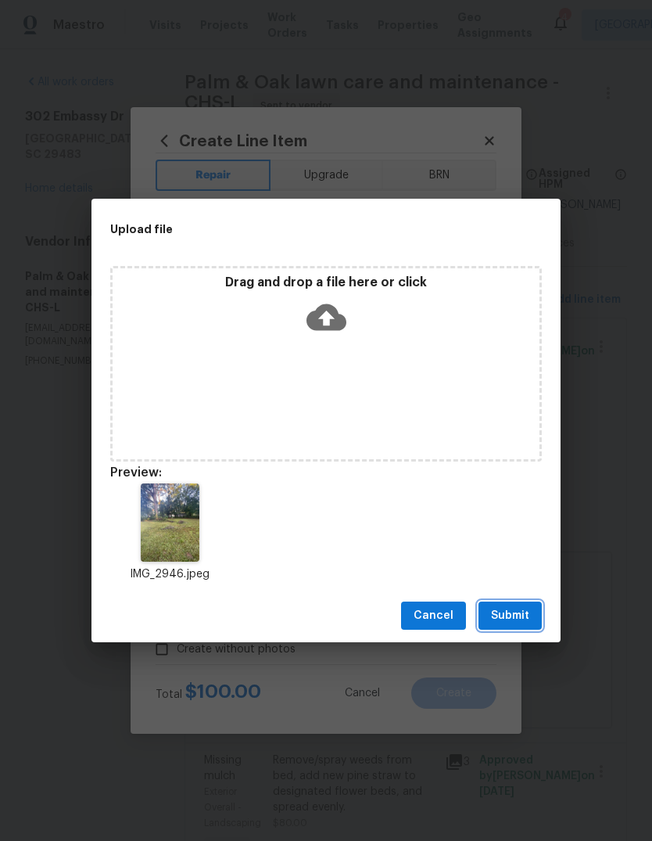
click at [515, 618] on span "Submit" at bounding box center [510, 616] width 38 height 20
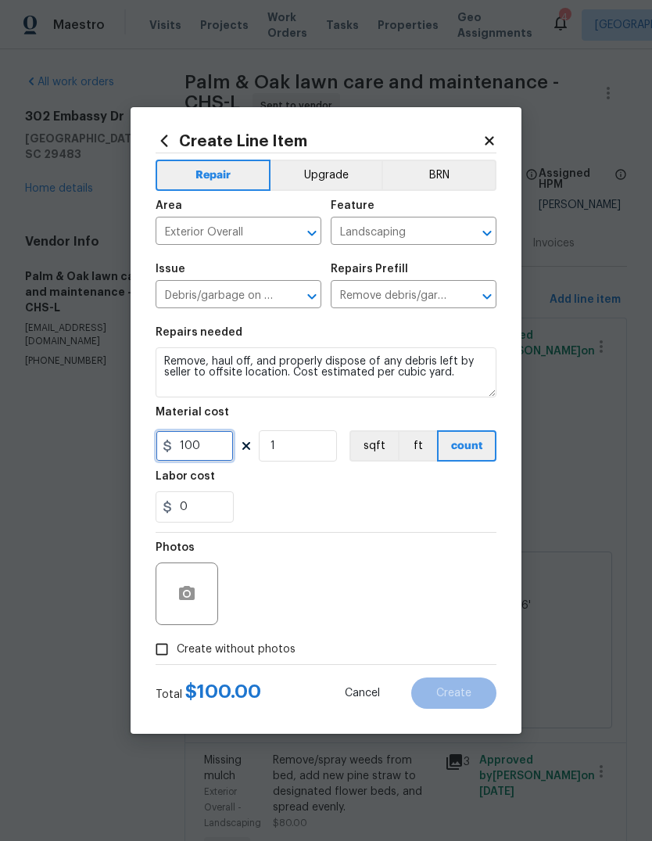
click at [221, 444] on input "100" at bounding box center [195, 445] width 78 height 31
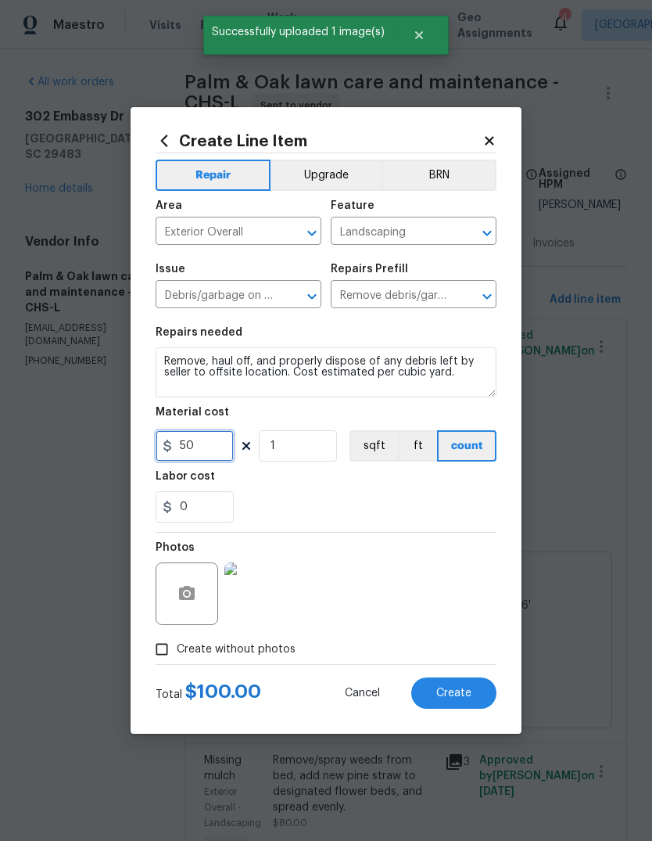
type input "50"
click at [253, 369] on textarea "Remove, haul off, and properly dispose of any debris left by seller to offsite …" at bounding box center [326, 372] width 341 height 50
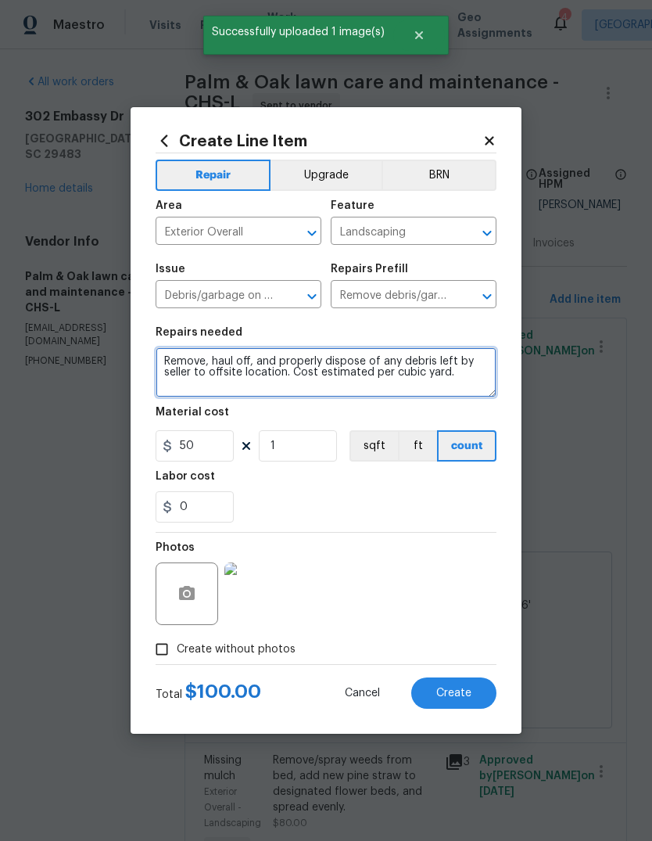
click at [253, 369] on textarea "Remove, haul off, and properly dispose of any debris left by seller to offsite …" at bounding box center [326, 372] width 341 height 50
click at [267, 375] on textarea "Remove, haul off, and properly dispose of any debris left by seller to offsite …" at bounding box center [326, 372] width 341 height 50
click at [266, 375] on textarea "Remove, haul off, and properly dispose of any debris left by seller to offsite …" at bounding box center [326, 372] width 341 height 50
click at [271, 375] on textarea "Remove, haul off, and properly dispose of any debris left by seller to offsite …" at bounding box center [326, 372] width 341 height 50
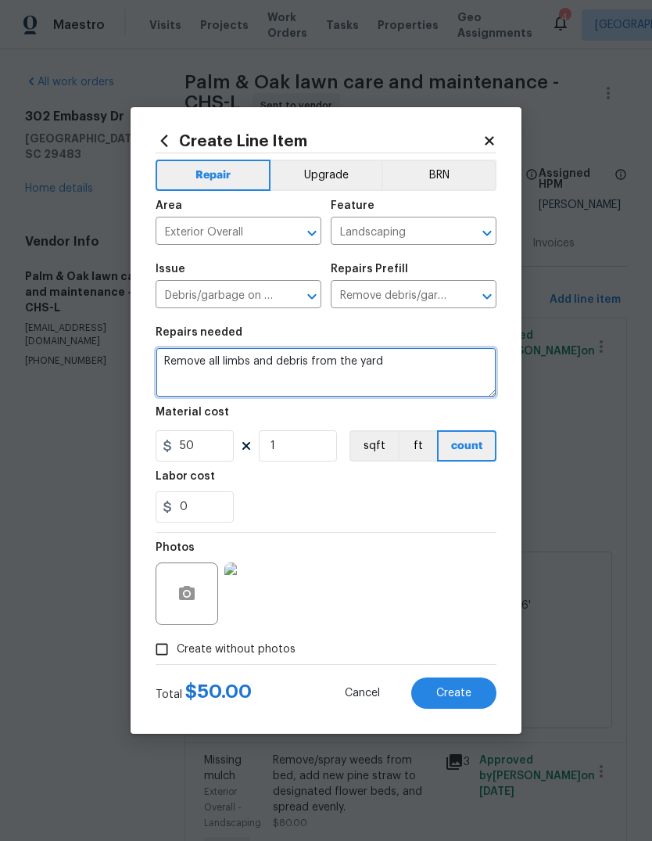
type textarea "Remove all limbs and debris from the yard"
click at [444, 501] on div "0" at bounding box center [326, 506] width 341 height 31
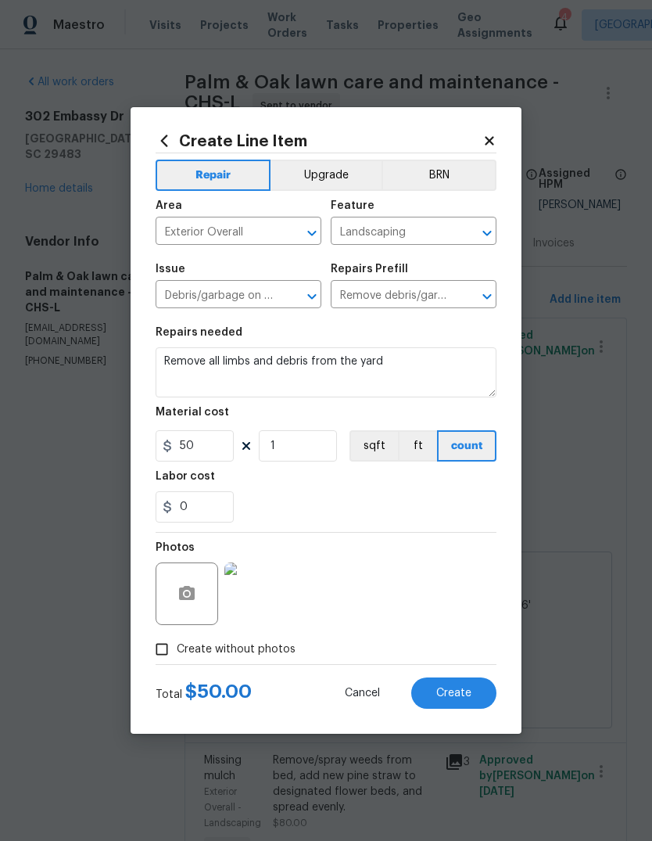
click at [461, 690] on span "Create" at bounding box center [453, 693] width 35 height 12
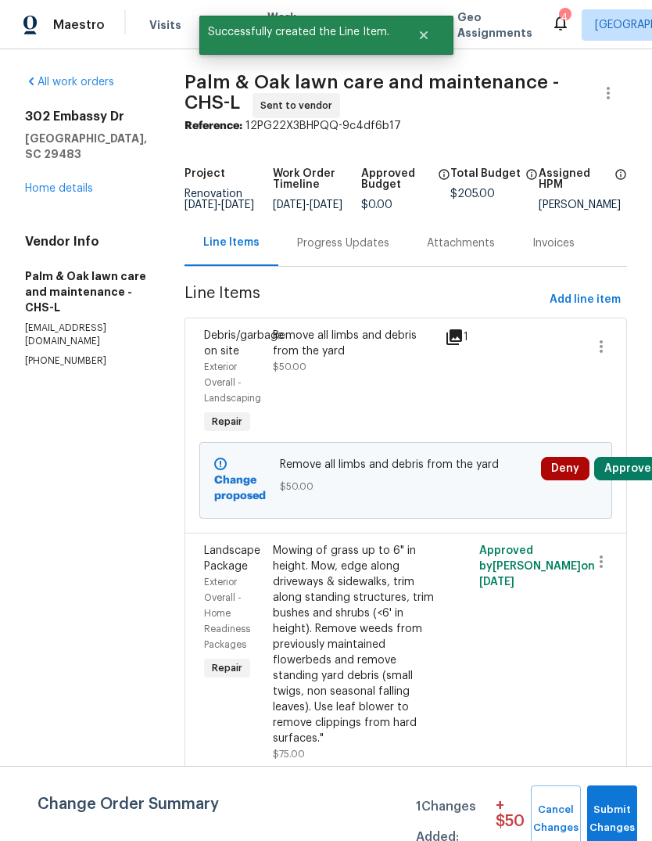
click at [627, 480] on button "Approve" at bounding box center [627, 468] width 67 height 23
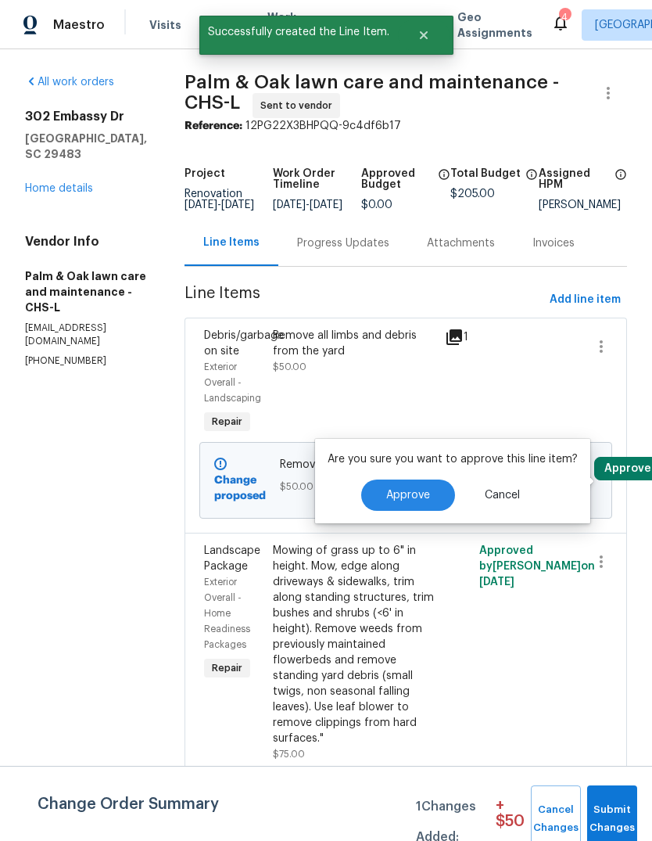
click at [404, 494] on span "Approve" at bounding box center [408, 496] width 44 height 12
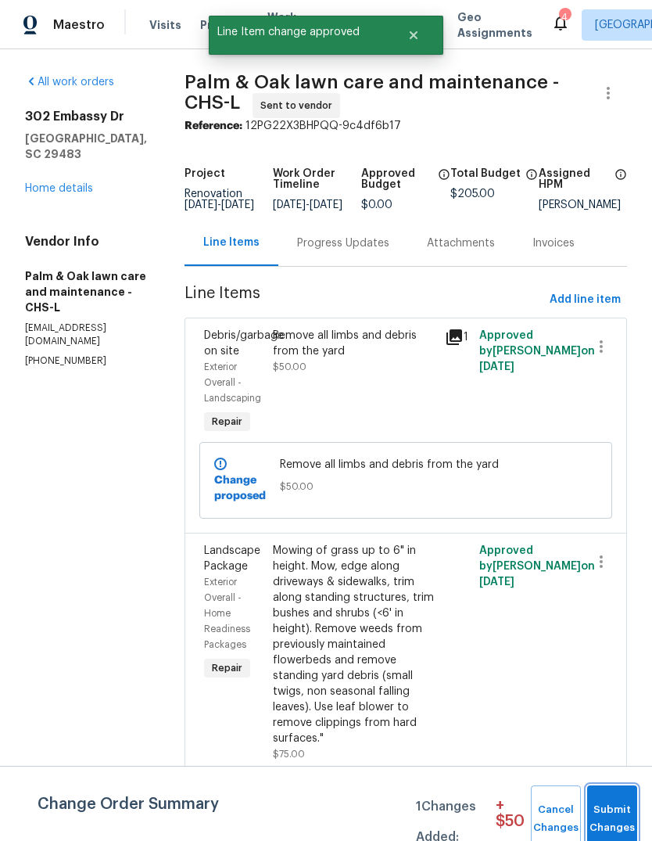
click at [620, 814] on span "Submit Changes" at bounding box center [612, 819] width 34 height 36
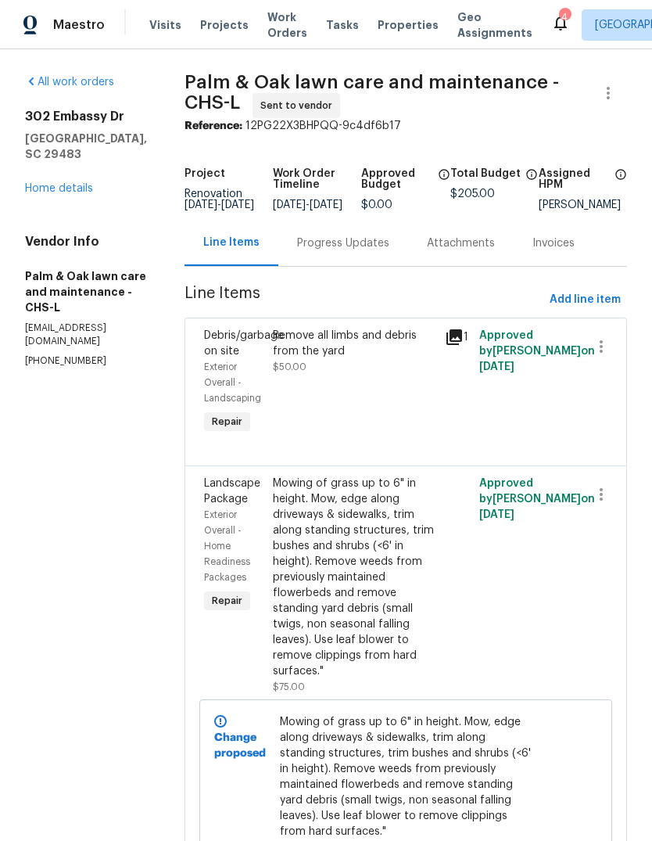
click at [65, 183] on link "Home details" at bounding box center [59, 188] width 68 height 11
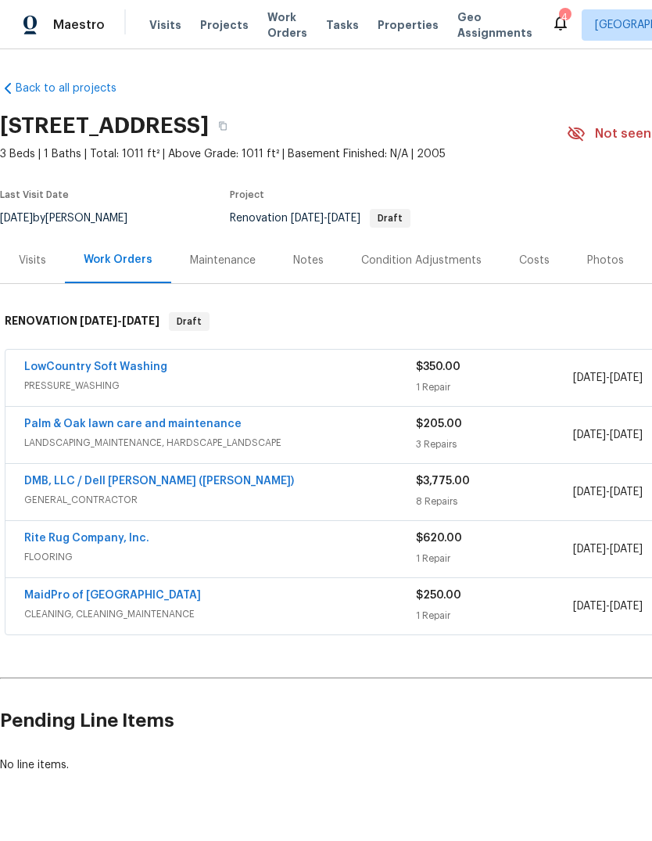
click at [544, 267] on div "Costs" at bounding box center [535, 260] width 68 height 46
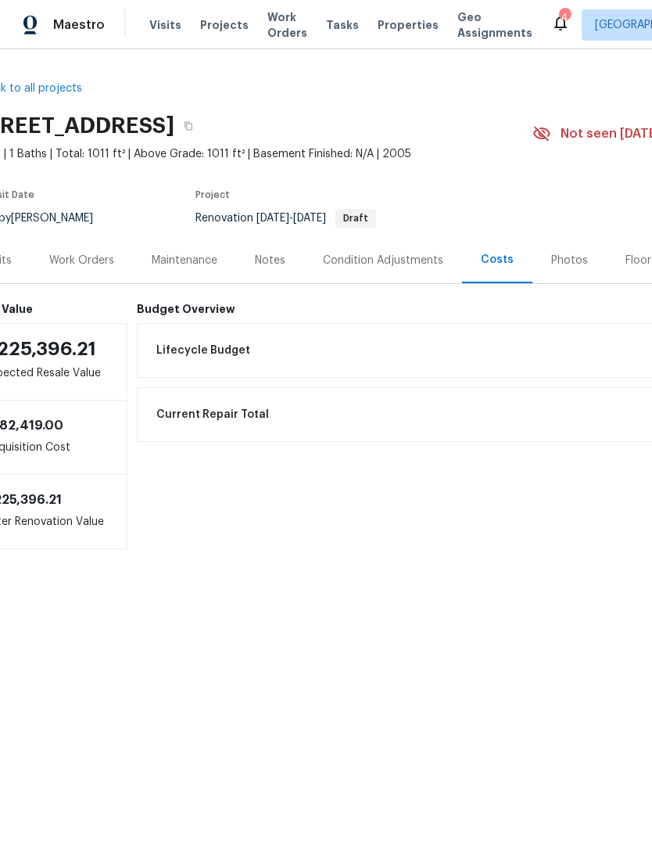
scroll to position [0, 24]
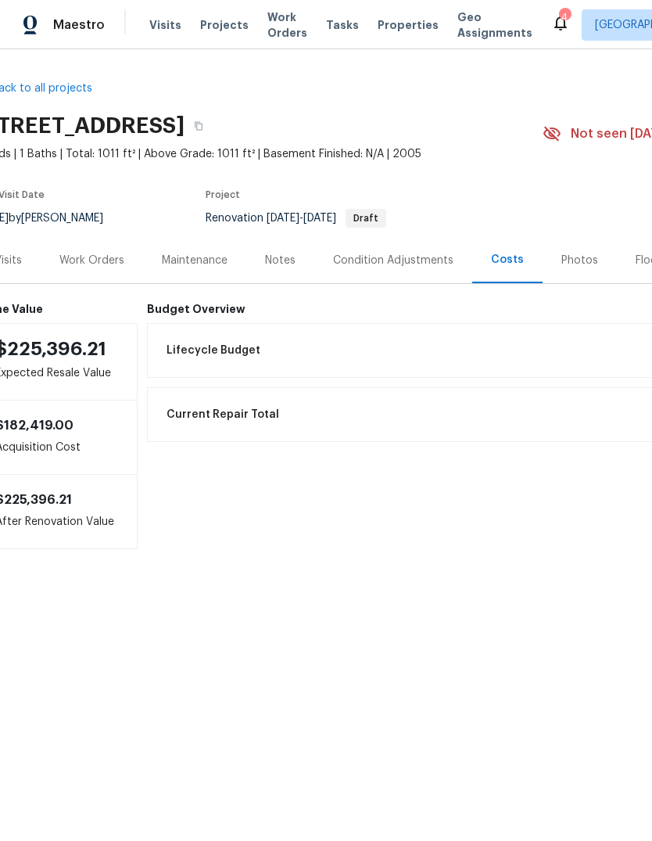
click at [300, 262] on div "Notes" at bounding box center [280, 260] width 68 height 46
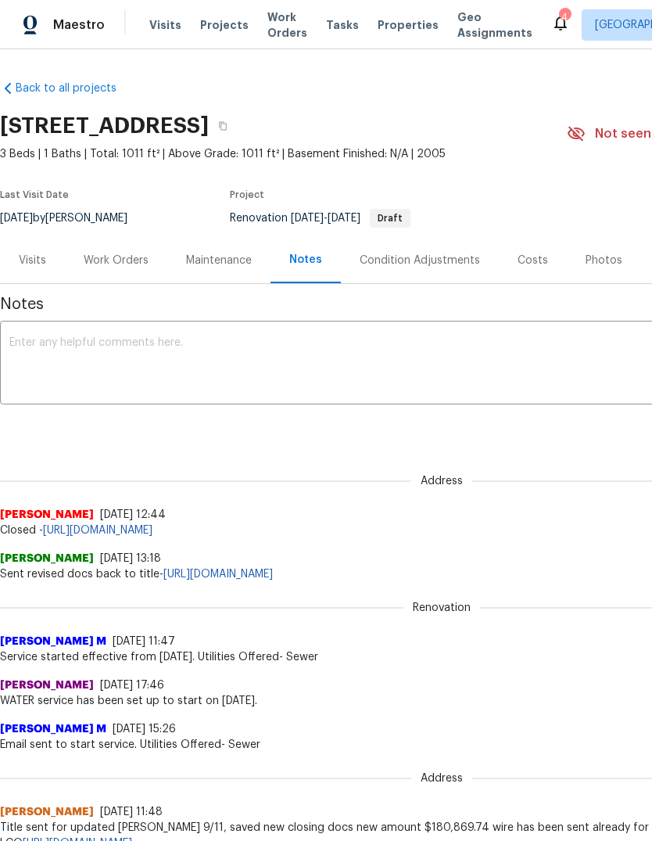
click at [517, 271] on div "Costs" at bounding box center [533, 260] width 68 height 46
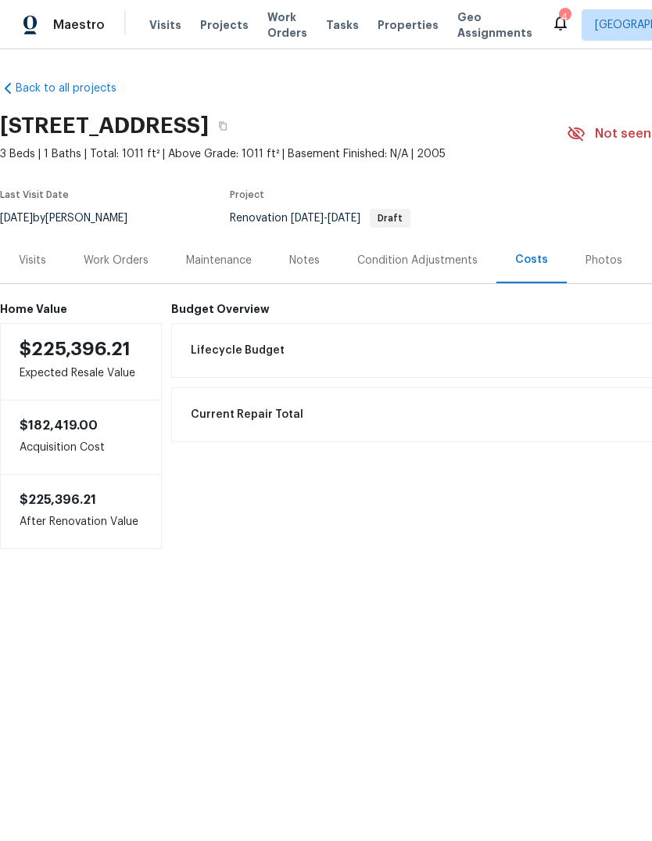
click at [133, 271] on div "Work Orders" at bounding box center [116, 260] width 102 height 46
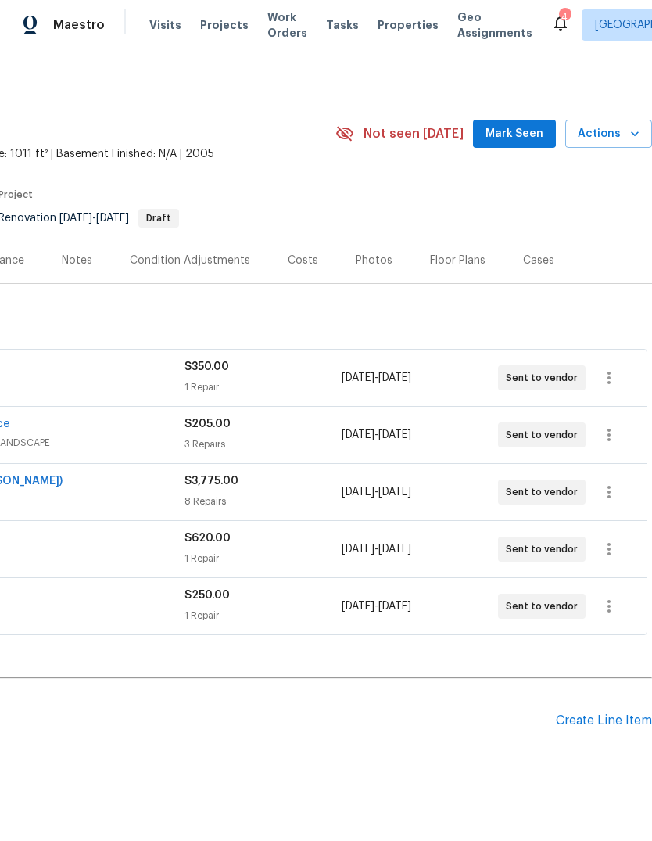
scroll to position [0, 232]
